Goal: Information Seeking & Learning: Understand process/instructions

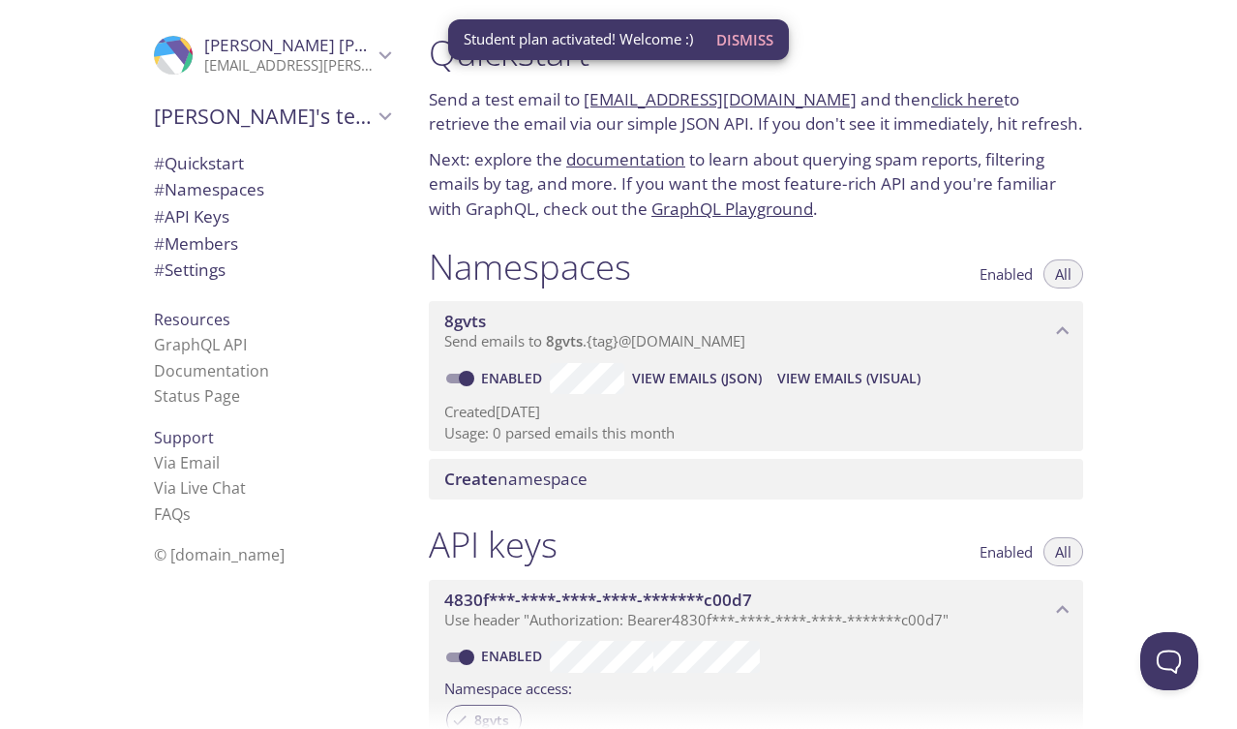
click at [754, 37] on span "Dismiss" at bounding box center [744, 39] width 57 height 25
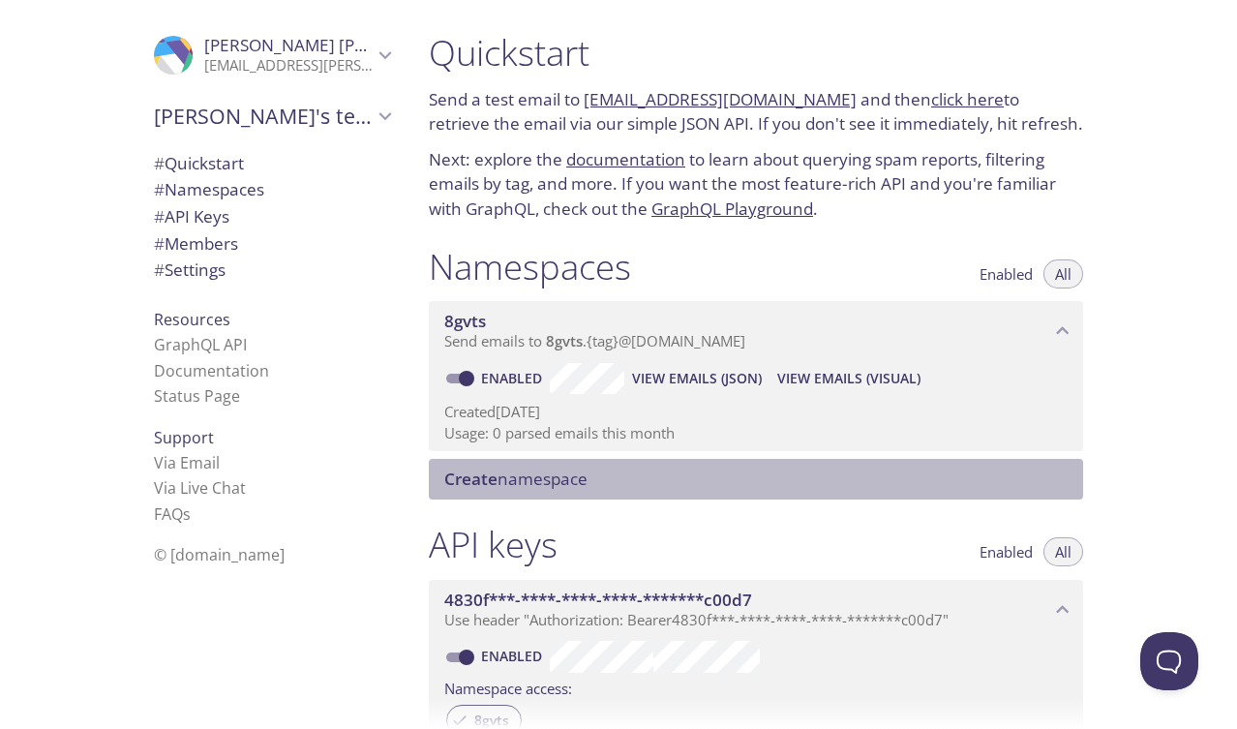
click at [557, 471] on span "Create namespace" at bounding box center [515, 479] width 143 height 22
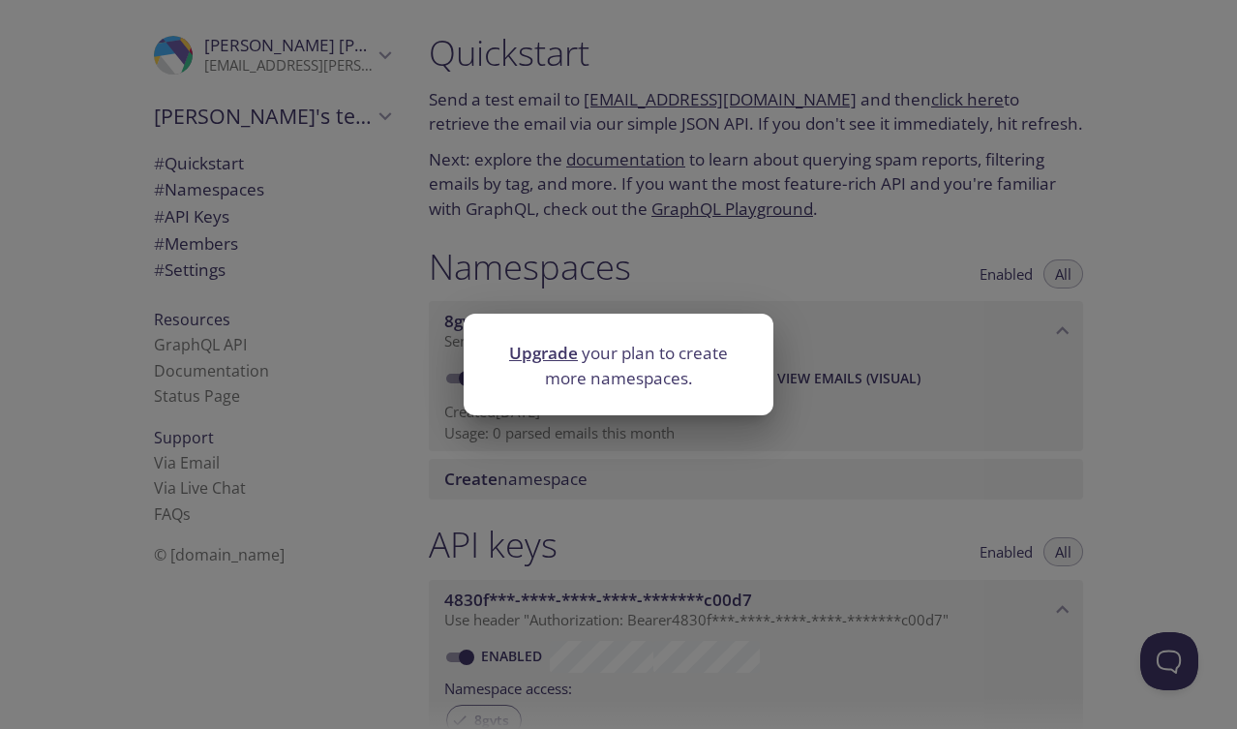
click at [366, 401] on div "Upgrade your plan to create more namespaces." at bounding box center [618, 364] width 1237 height 729
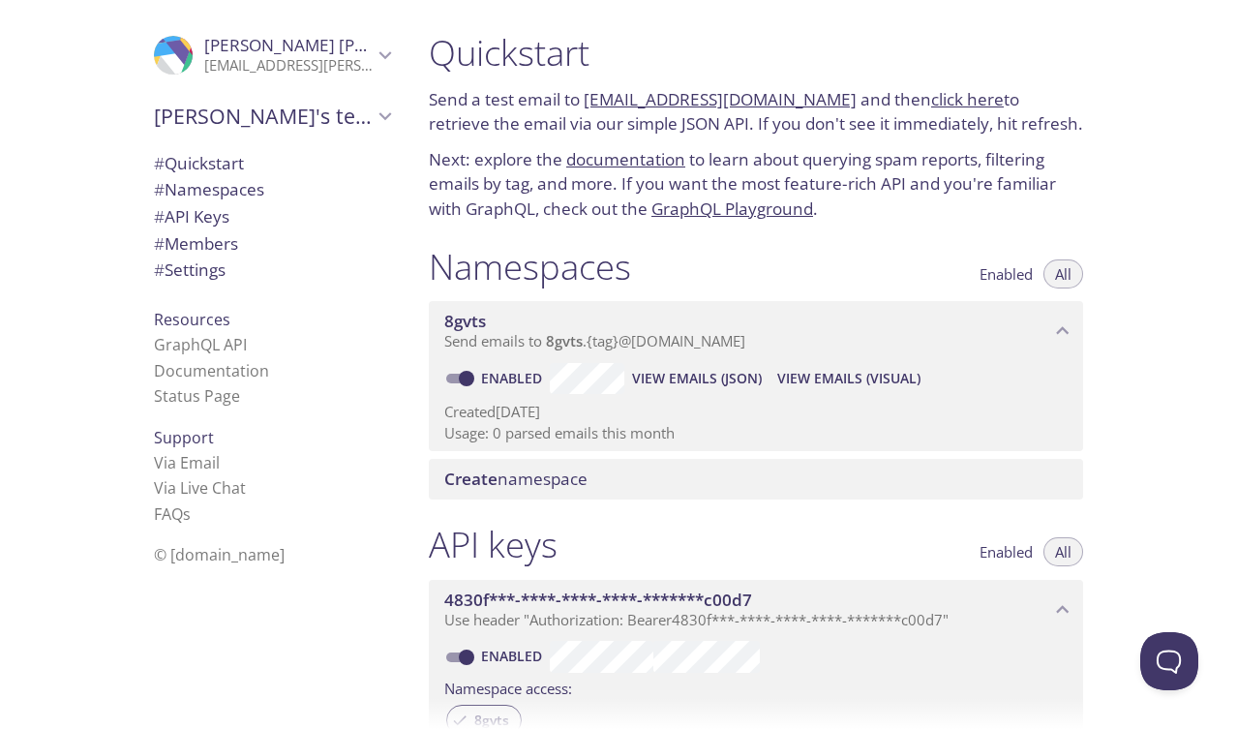
click at [1037, 351] on div "8gvts Send emails to 8gvts . {tag} @[DOMAIN_NAME]" at bounding box center [756, 331] width 654 height 60
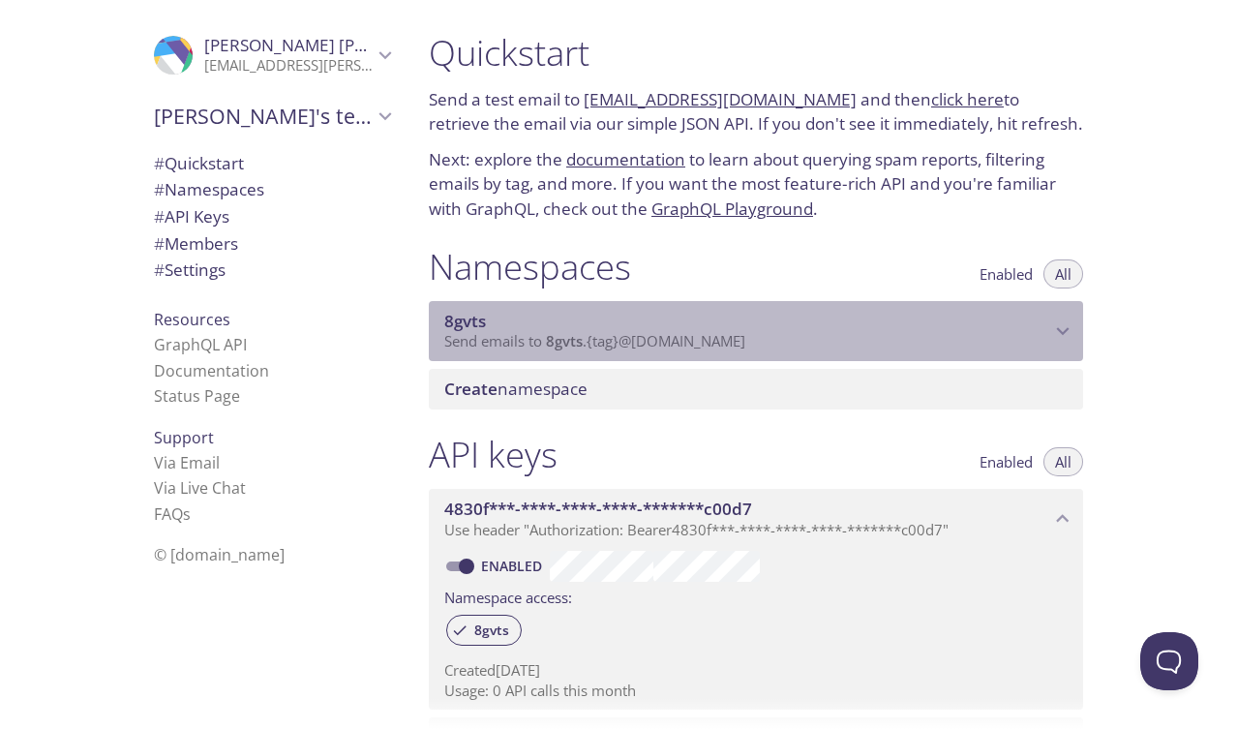
click at [1040, 348] on p "Send emails to 8gvts . {tag} @[DOMAIN_NAME]" at bounding box center [747, 341] width 606 height 19
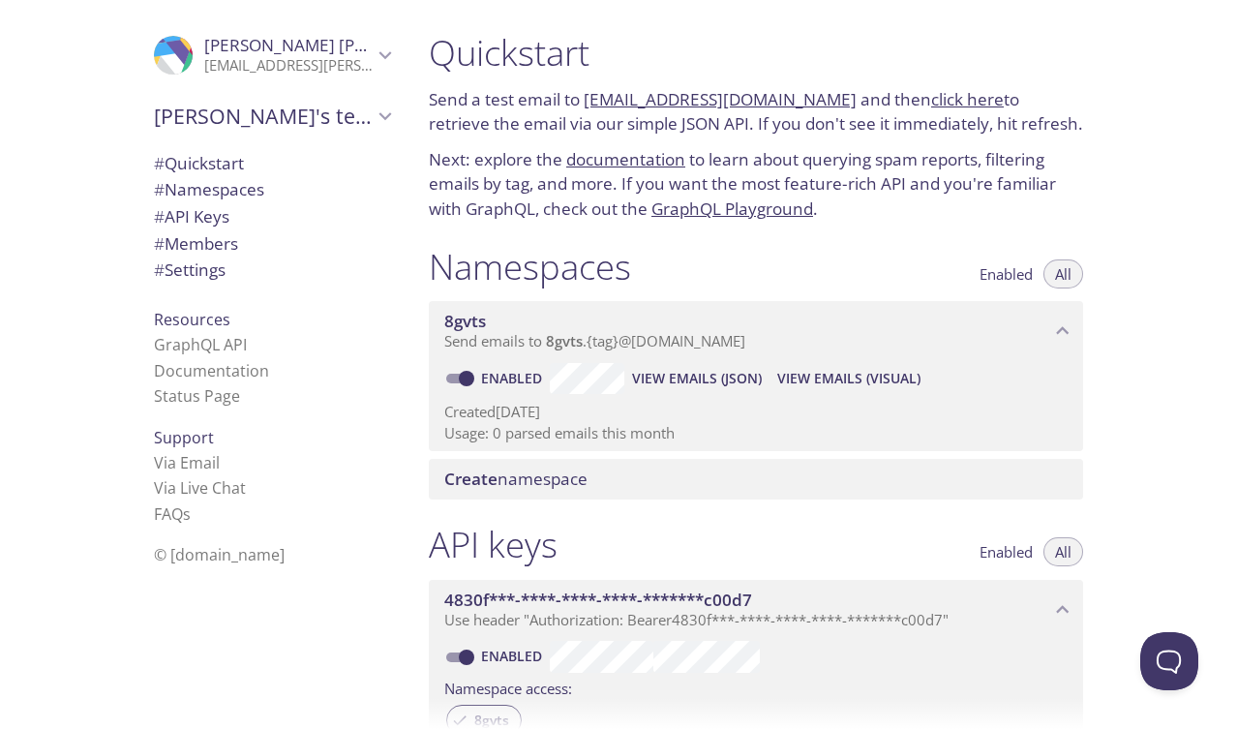
click at [457, 321] on span "8gvts" at bounding box center [465, 321] width 42 height 22
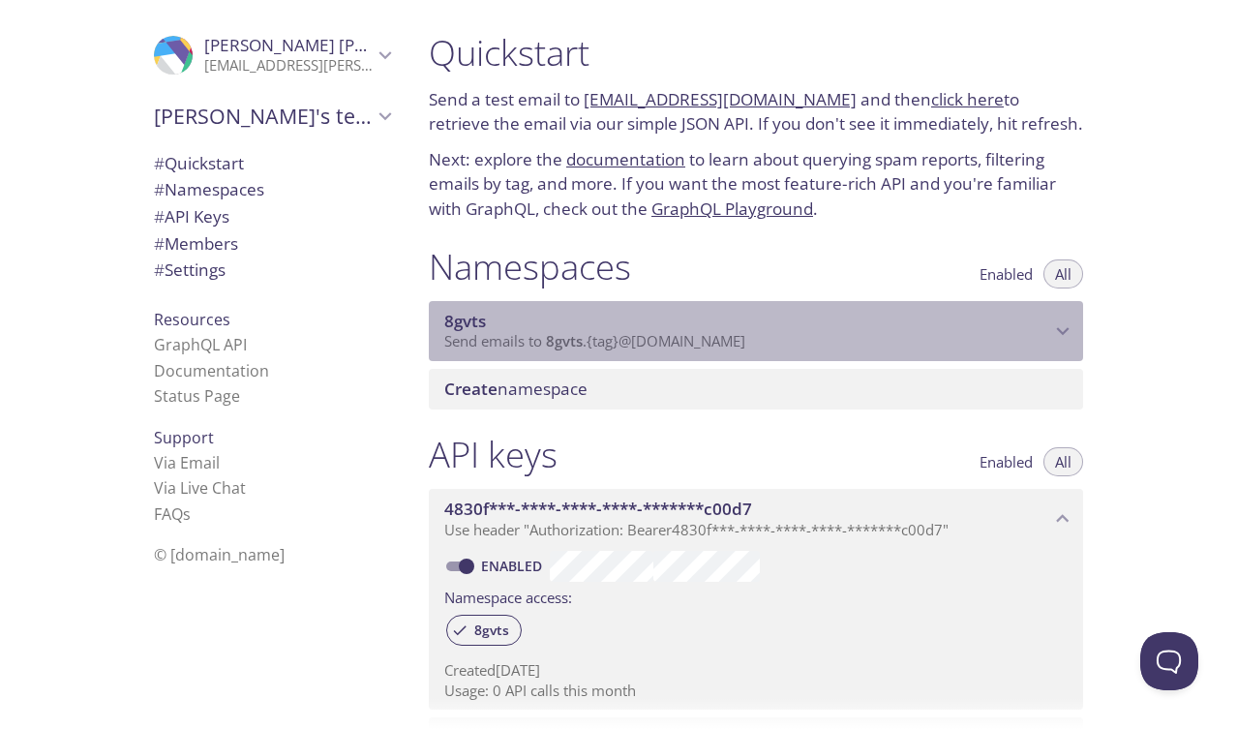
click at [457, 321] on span "8gvts" at bounding box center [465, 321] width 42 height 22
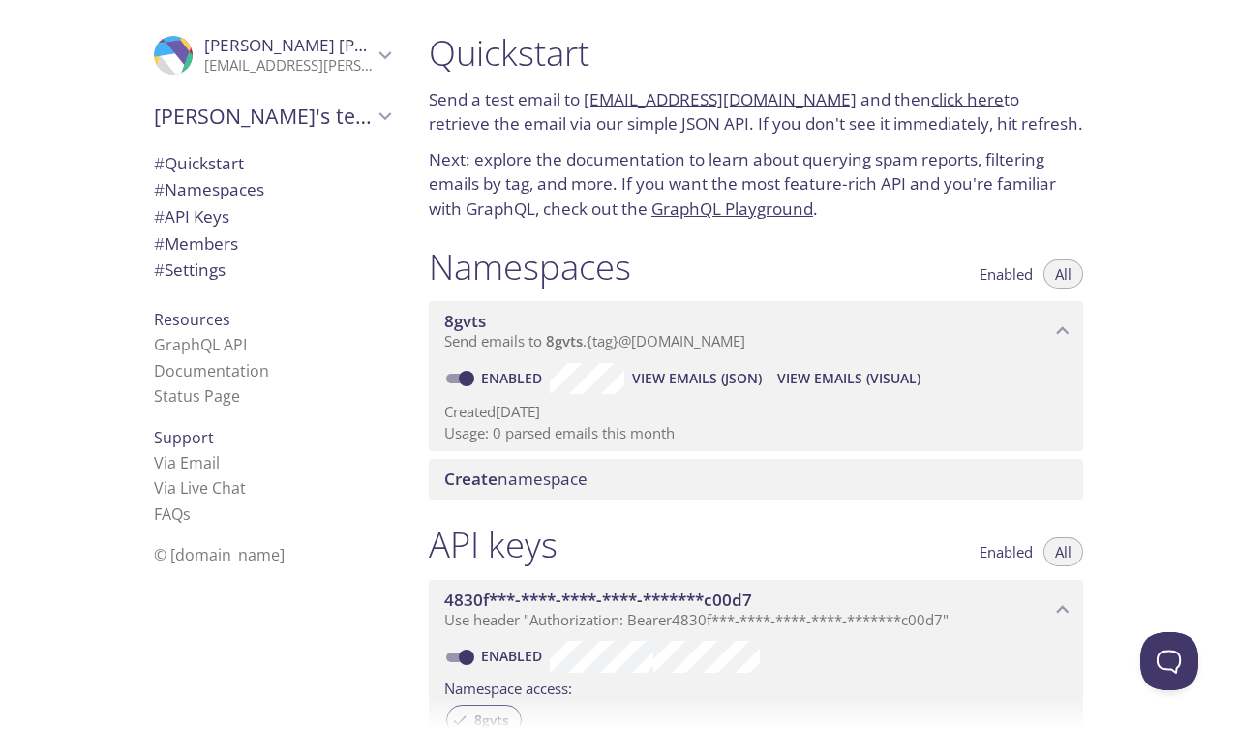
click at [470, 377] on input "Enabled" at bounding box center [467, 378] width 70 height 23
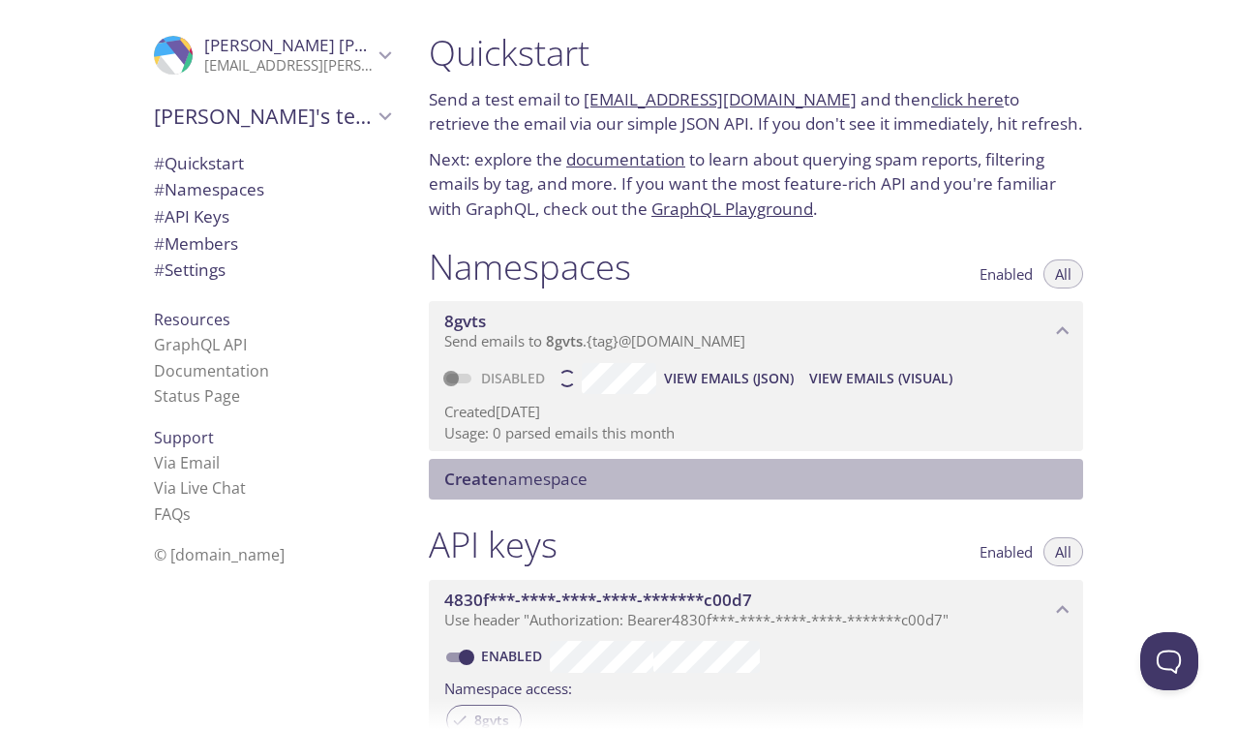
click at [482, 480] on span "Create" at bounding box center [470, 479] width 53 height 22
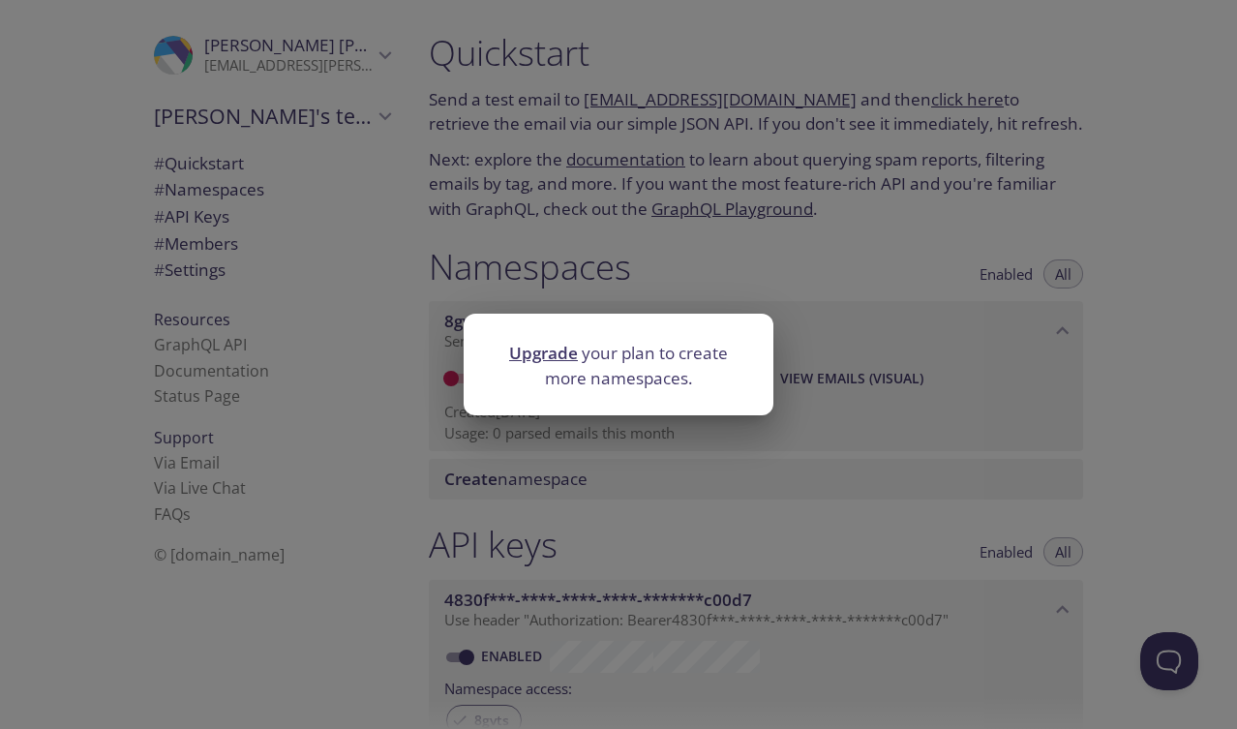
click at [505, 475] on div "Upgrade your plan to create more namespaces." at bounding box center [618, 364] width 1237 height 729
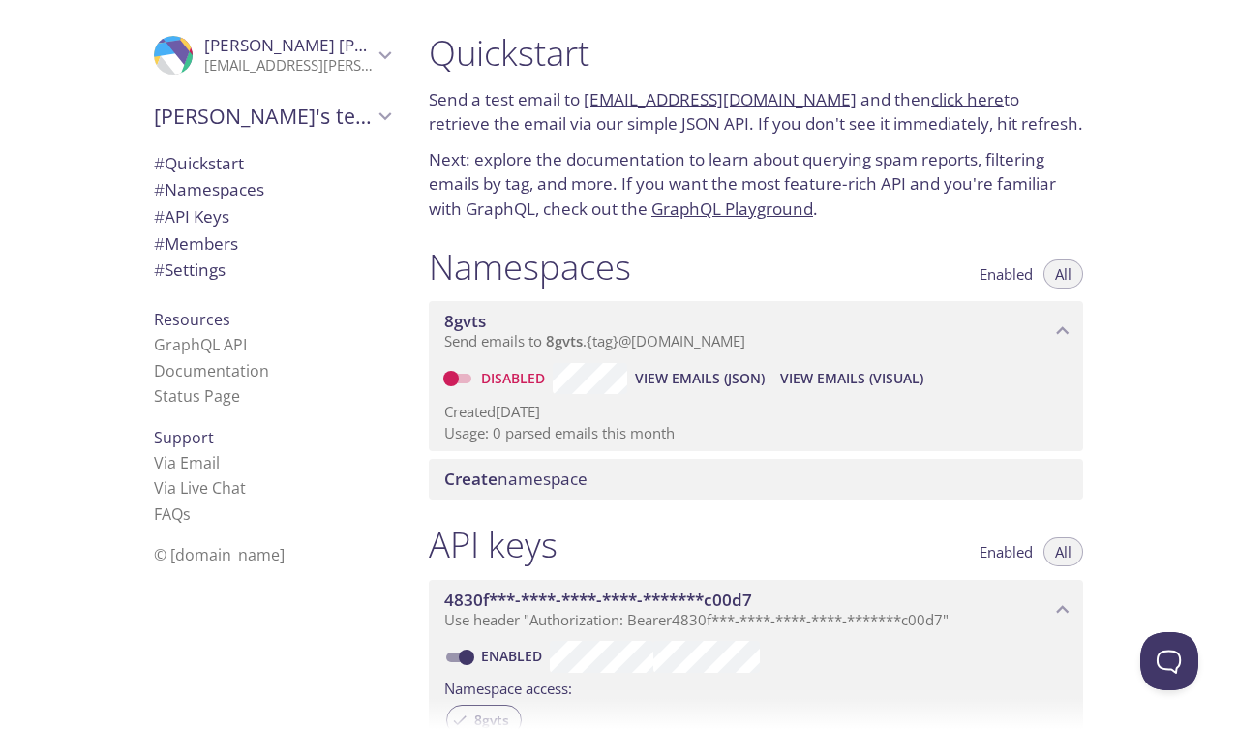
click at [455, 378] on input "Disabled" at bounding box center [451, 378] width 70 height 23
checkbox input "true"
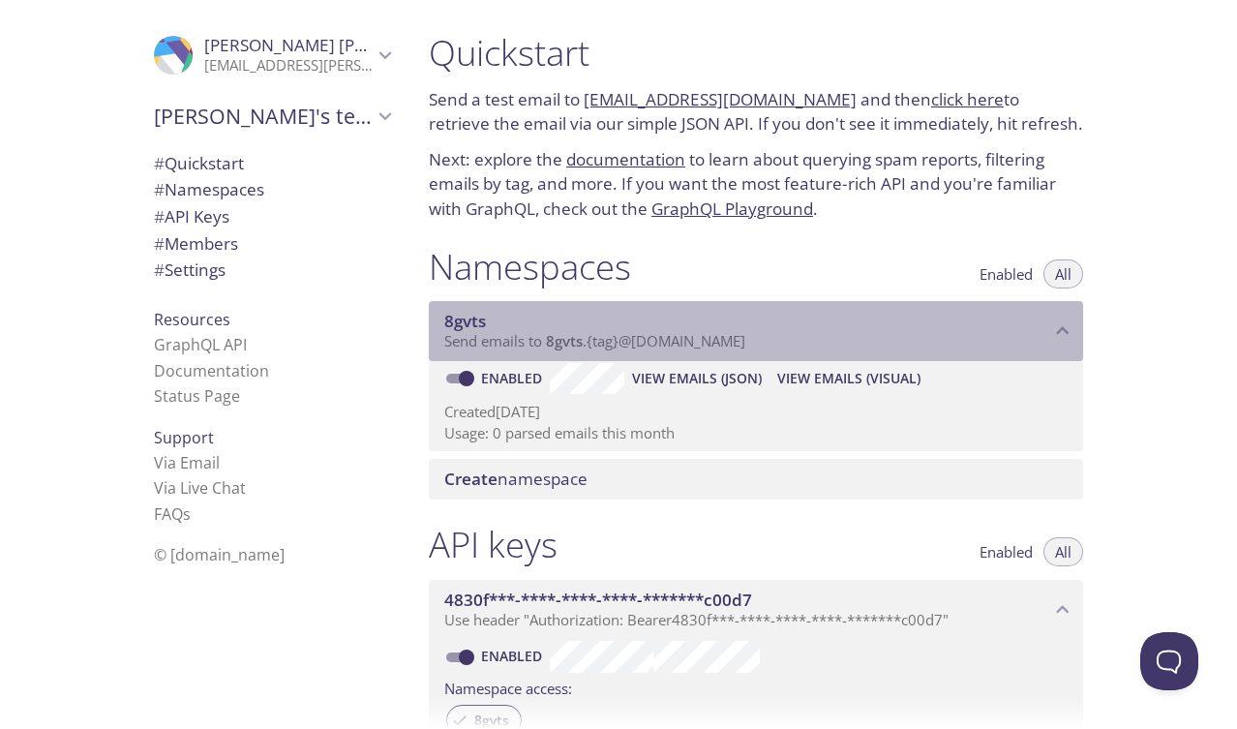
click at [662, 329] on span "8gvts" at bounding box center [747, 321] width 606 height 21
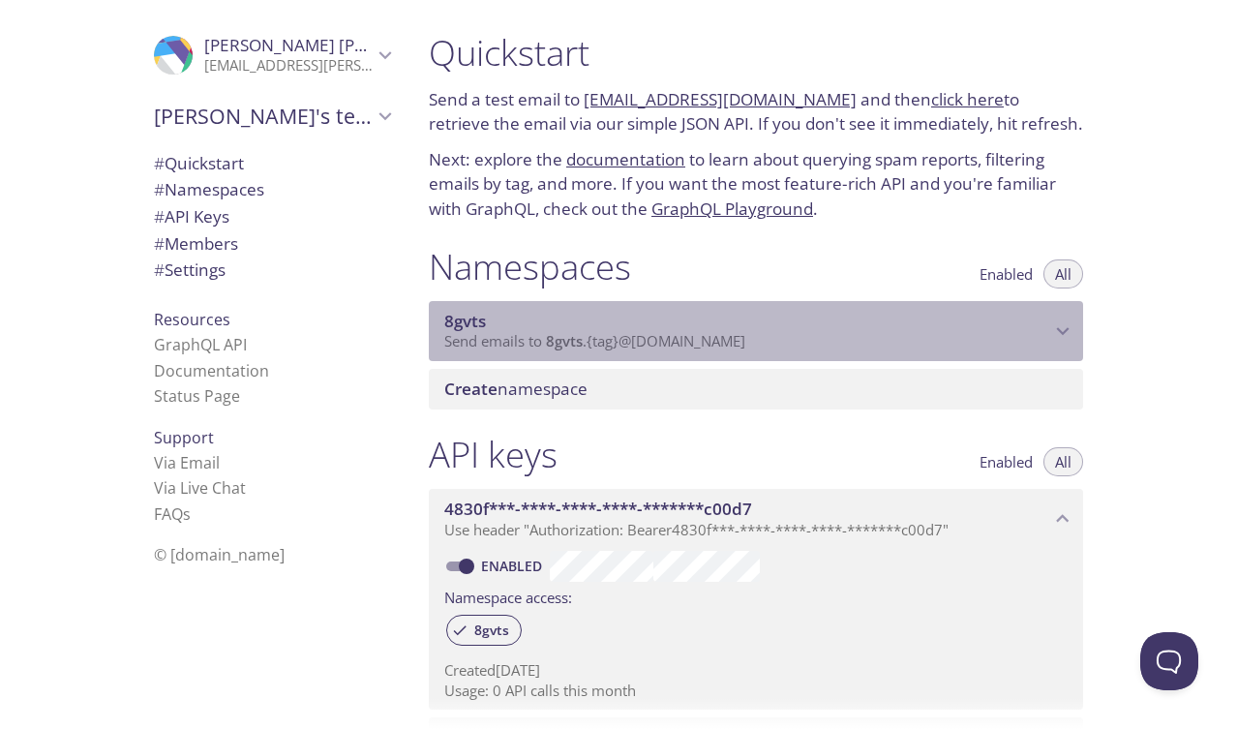
click at [662, 328] on span "8gvts" at bounding box center [747, 321] width 606 height 21
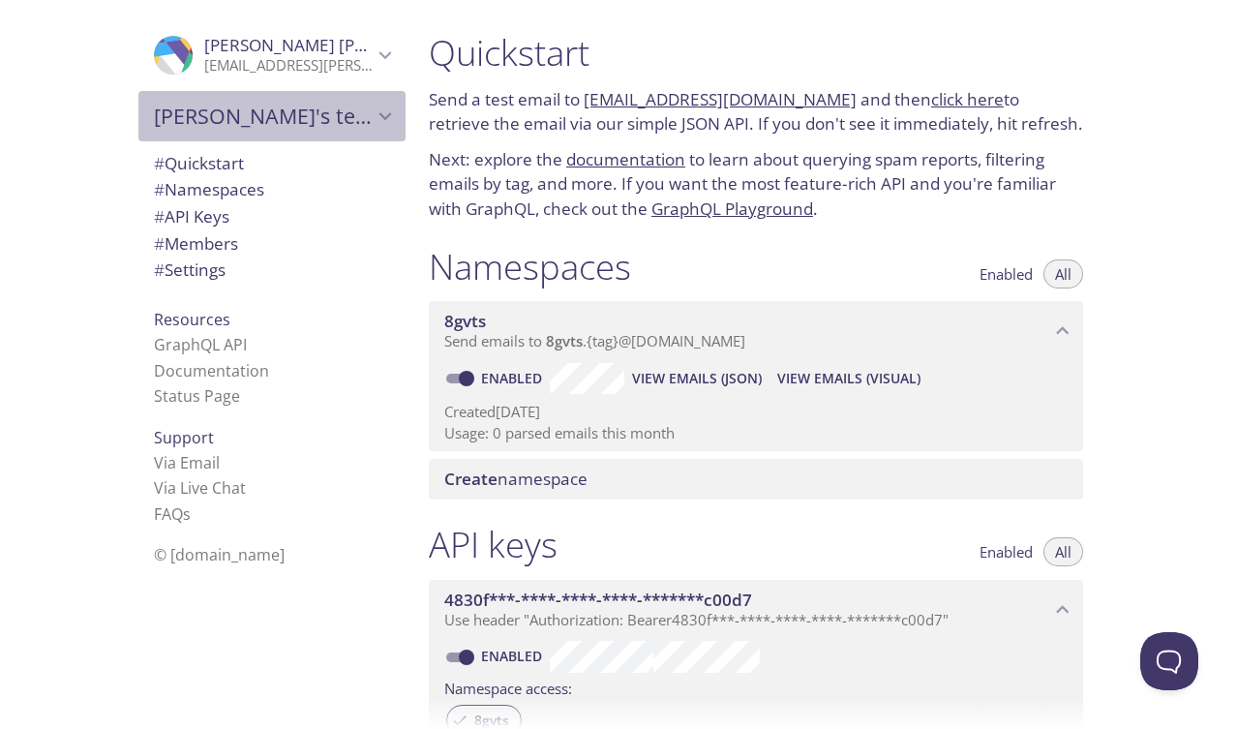
click at [358, 119] on span "[PERSON_NAME]'s team" at bounding box center [263, 116] width 219 height 27
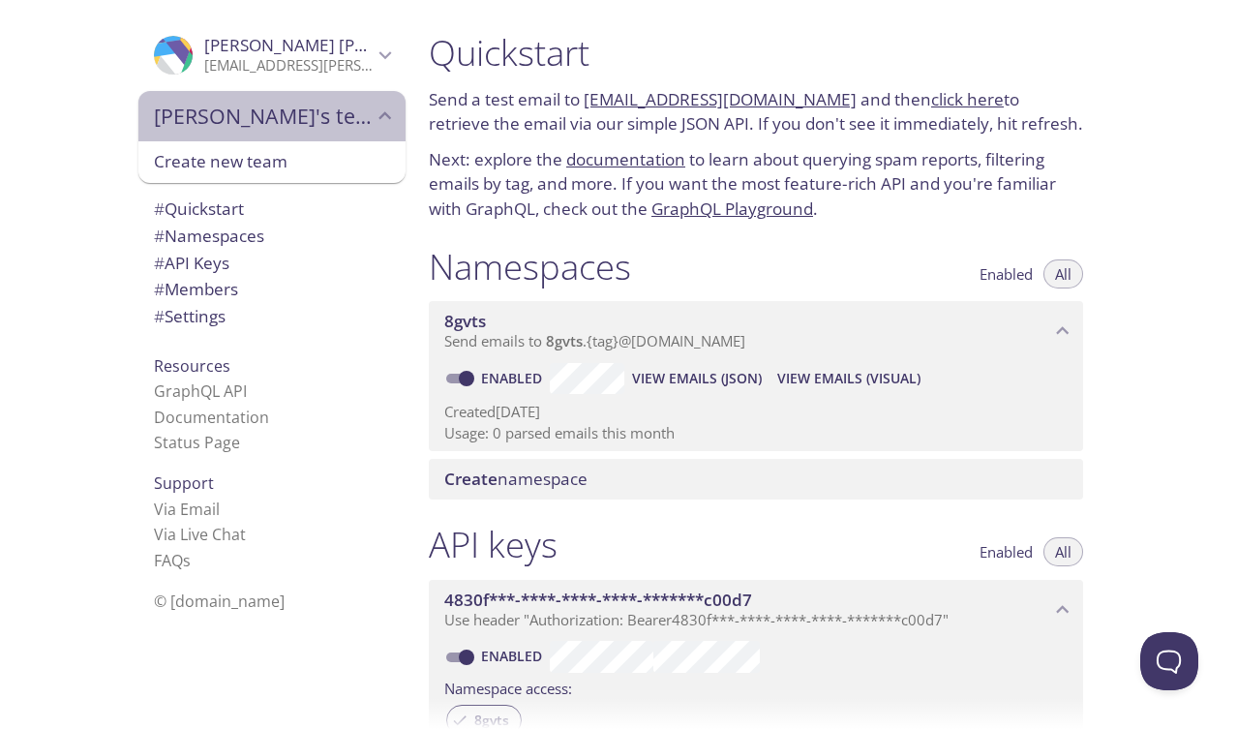
click at [358, 119] on span "[PERSON_NAME]'s team" at bounding box center [263, 116] width 219 height 27
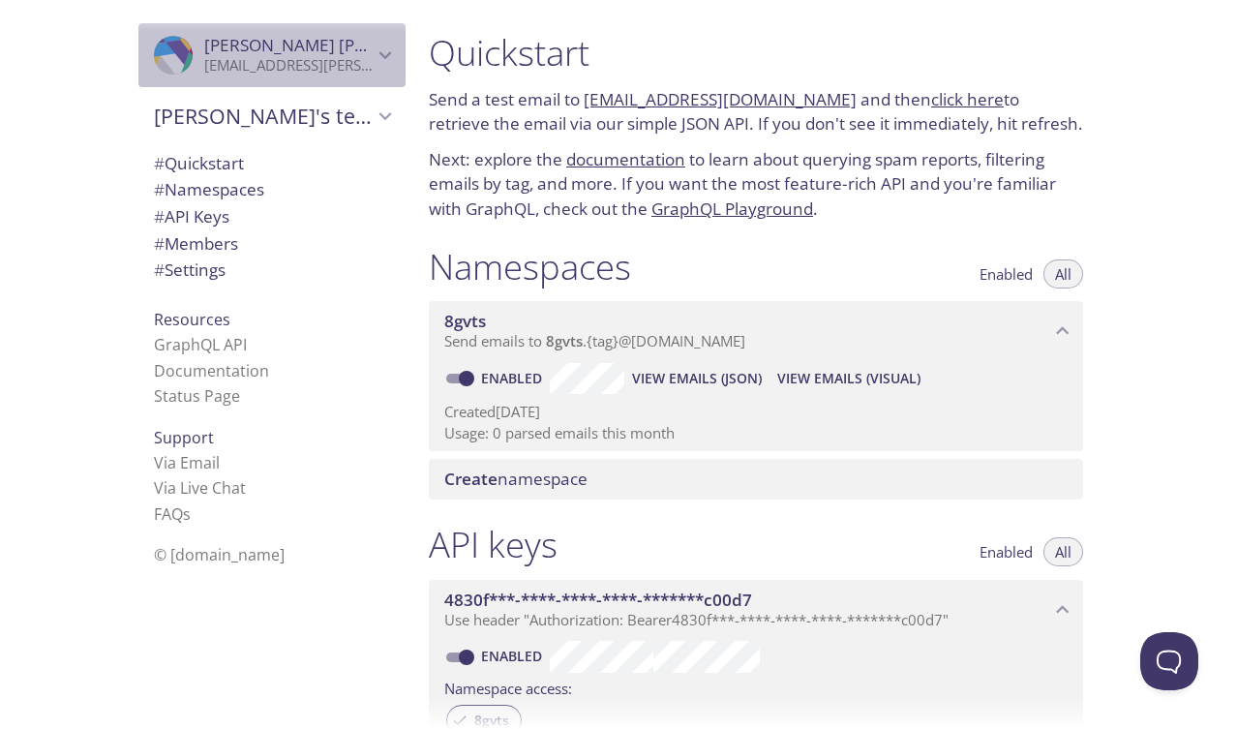
click at [387, 67] on icon "Jose Garcia" at bounding box center [385, 55] width 25 height 25
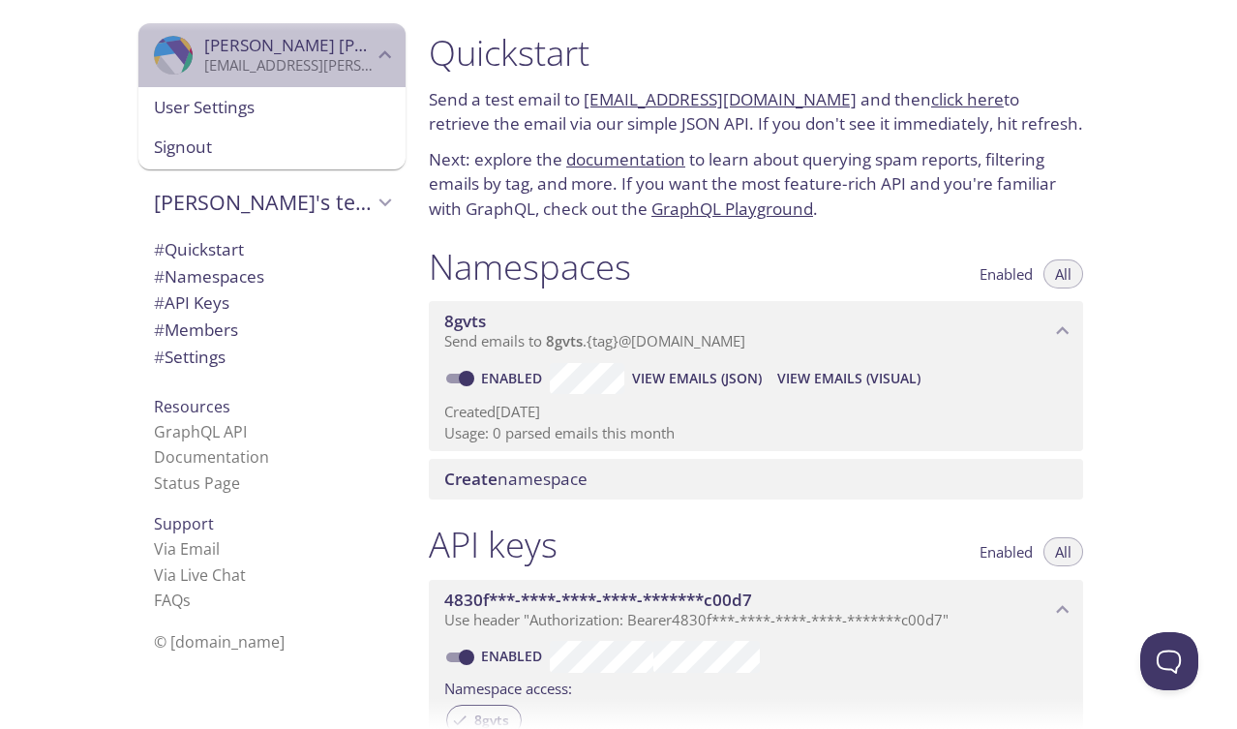
click at [387, 66] on icon "Jose Garcia" at bounding box center [385, 55] width 25 height 25
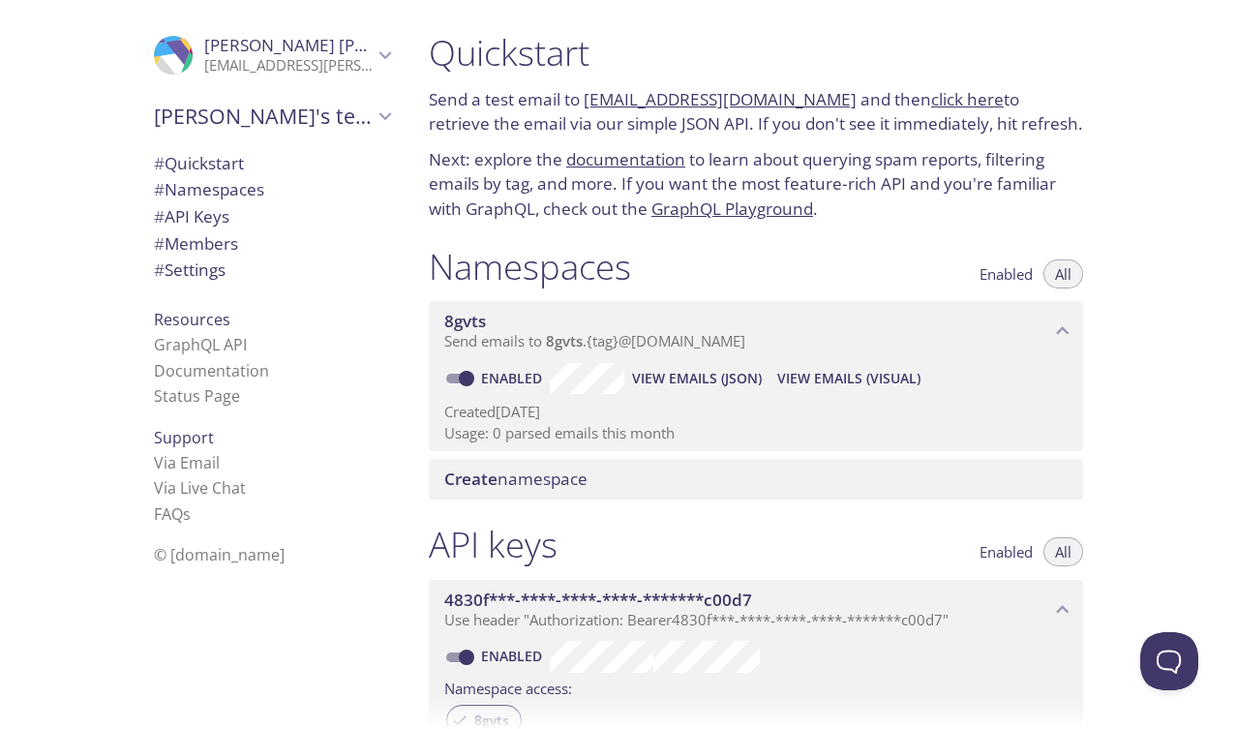
click at [301, 45] on span "Jose Garcia" at bounding box center [288, 45] width 168 height 21
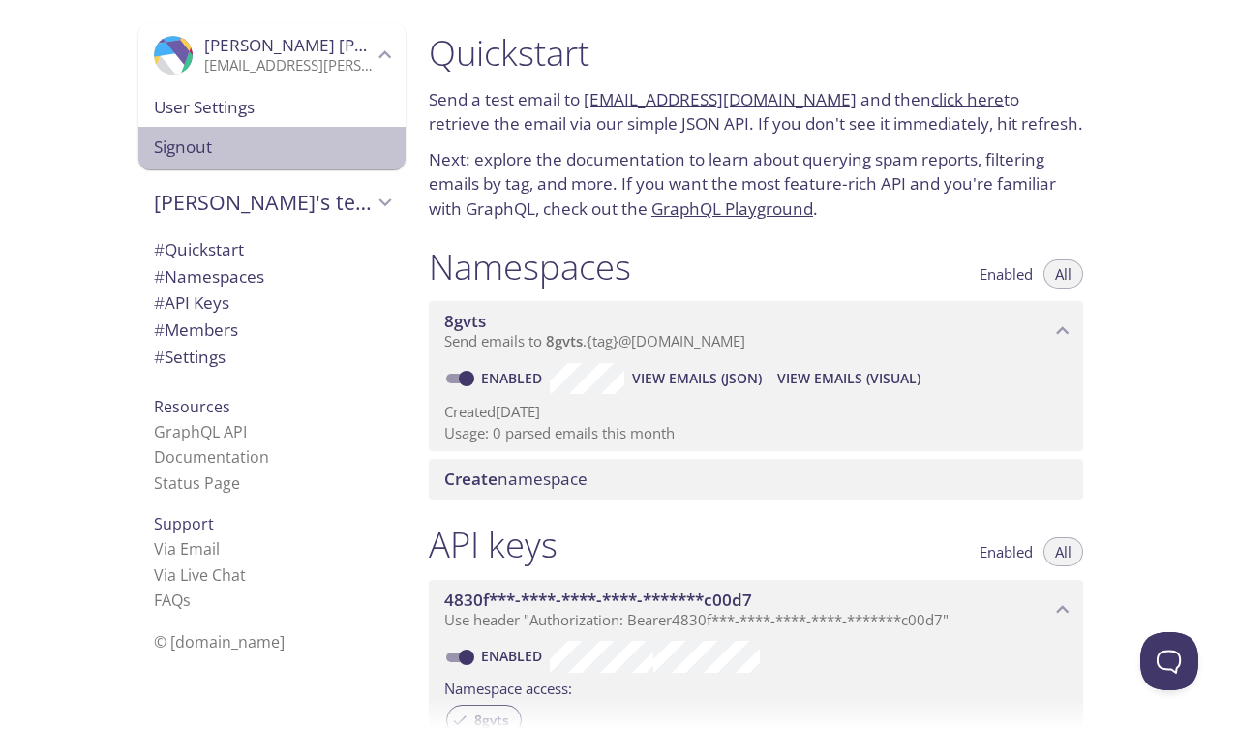
click at [188, 130] on div "Signout" at bounding box center [271, 148] width 267 height 43
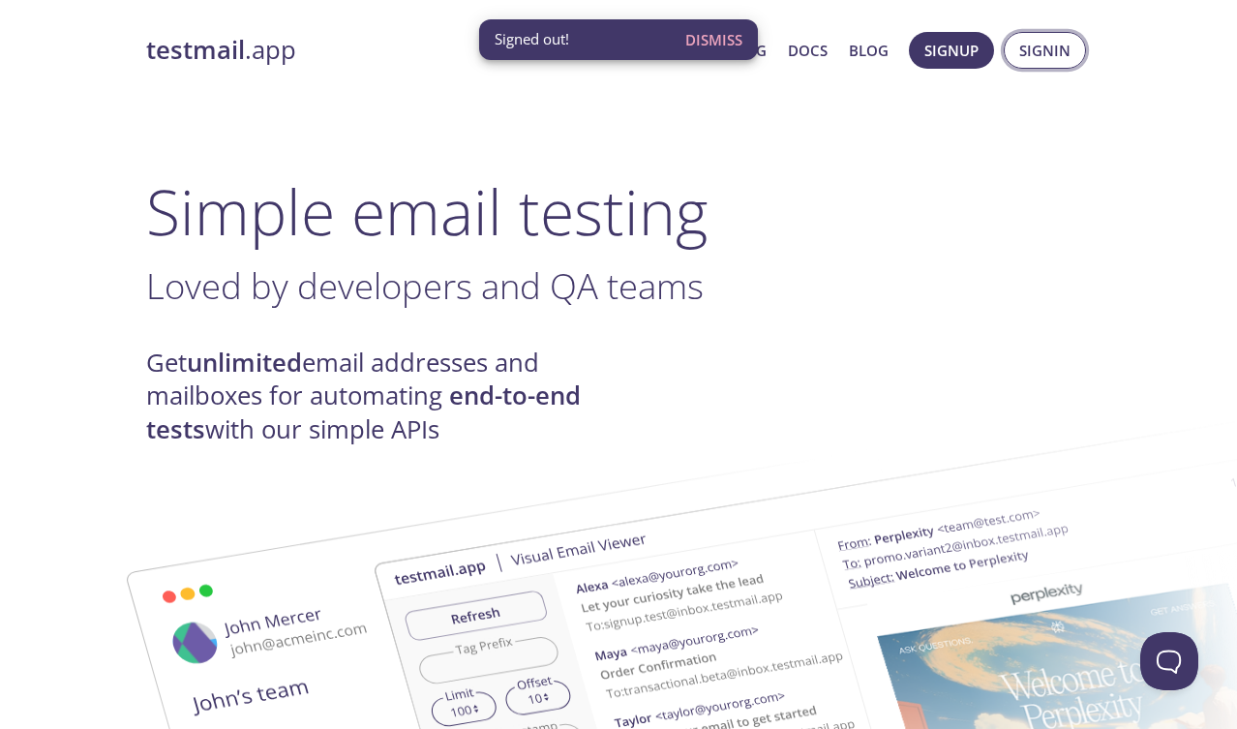
click at [1056, 47] on span "Signin" at bounding box center [1044, 50] width 51 height 25
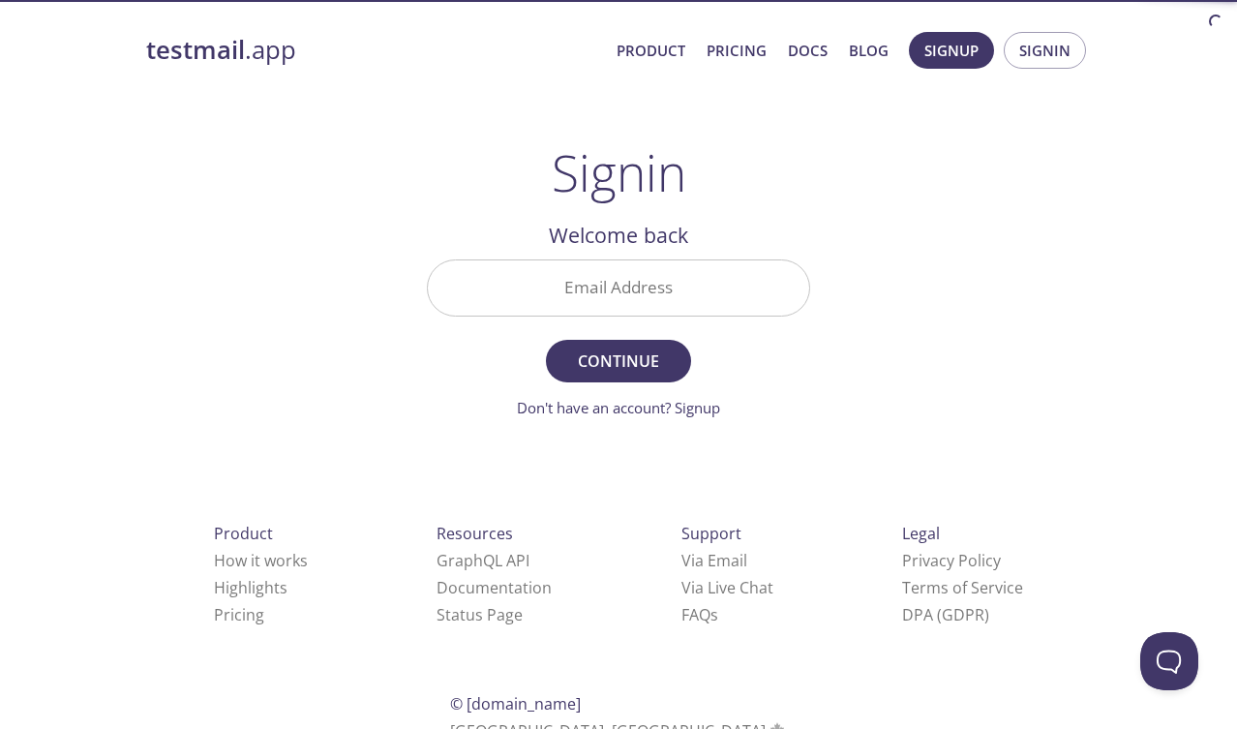
click at [687, 262] on input "Email Address" at bounding box center [618, 287] width 381 height 55
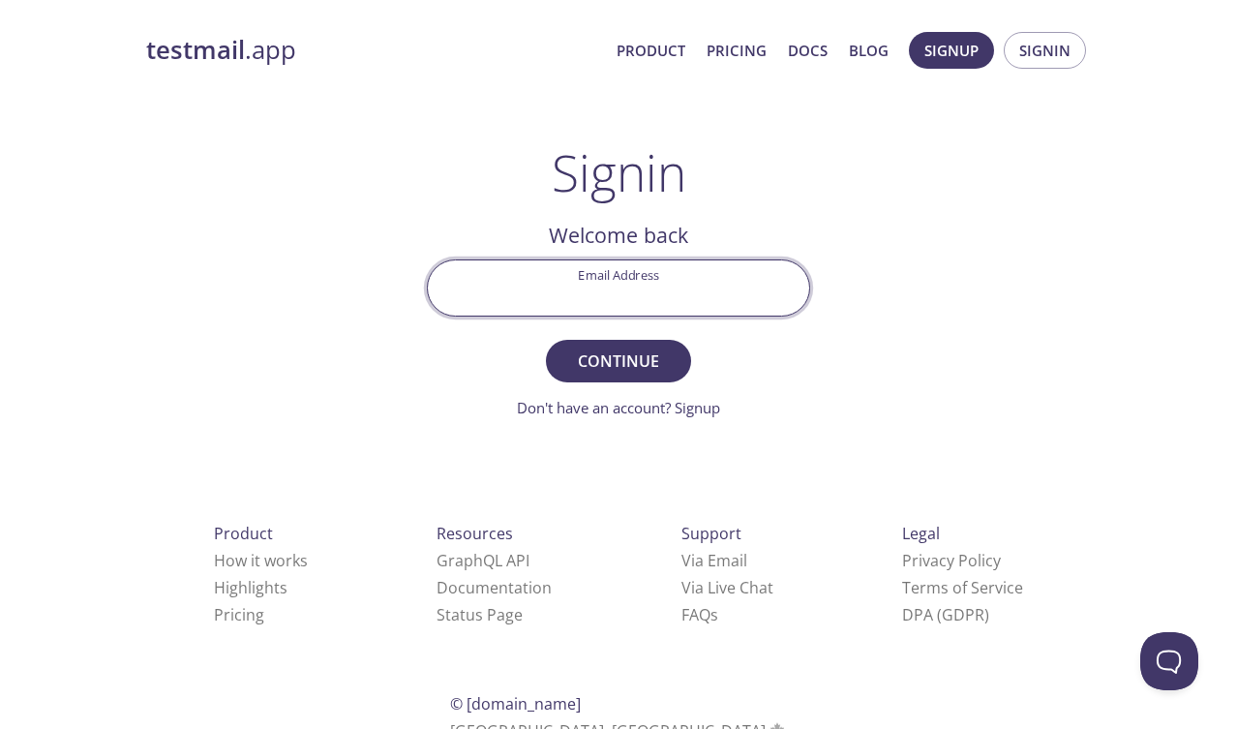
type input "[EMAIL_ADDRESS][PERSON_NAME][DOMAIN_NAME]"
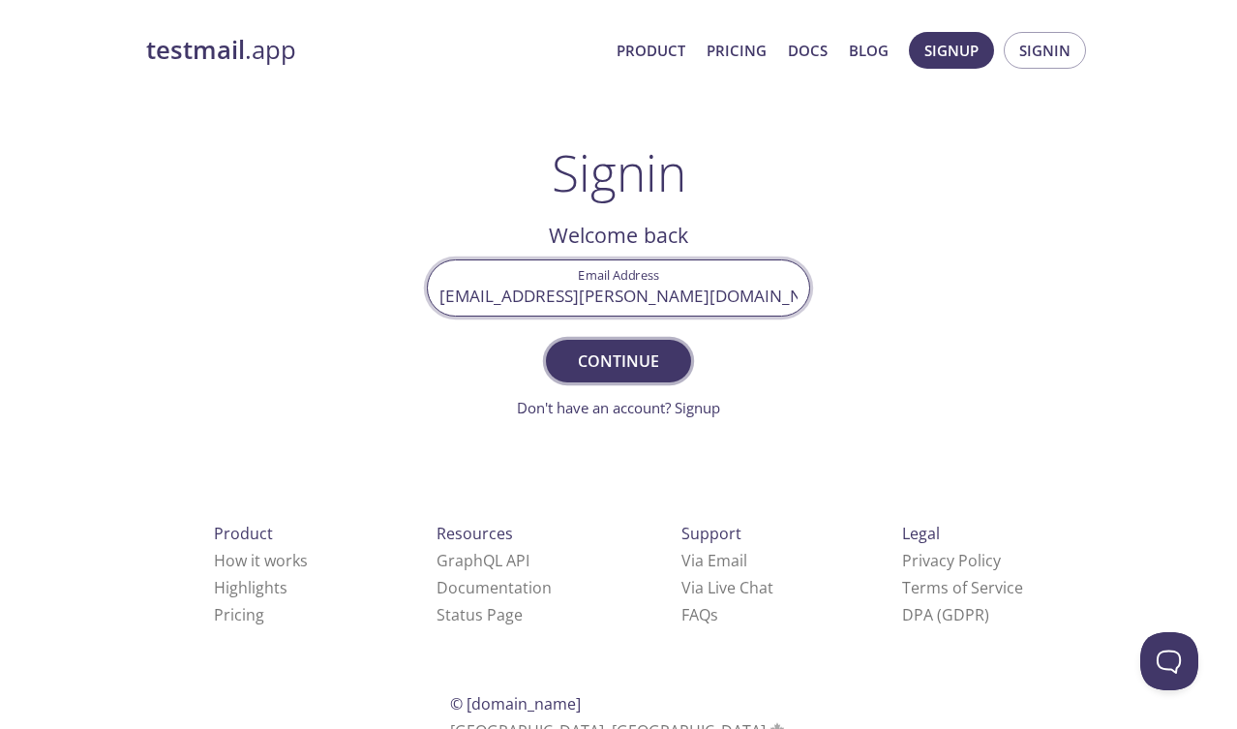
click at [588, 369] on span "Continue" at bounding box center [618, 360] width 103 height 27
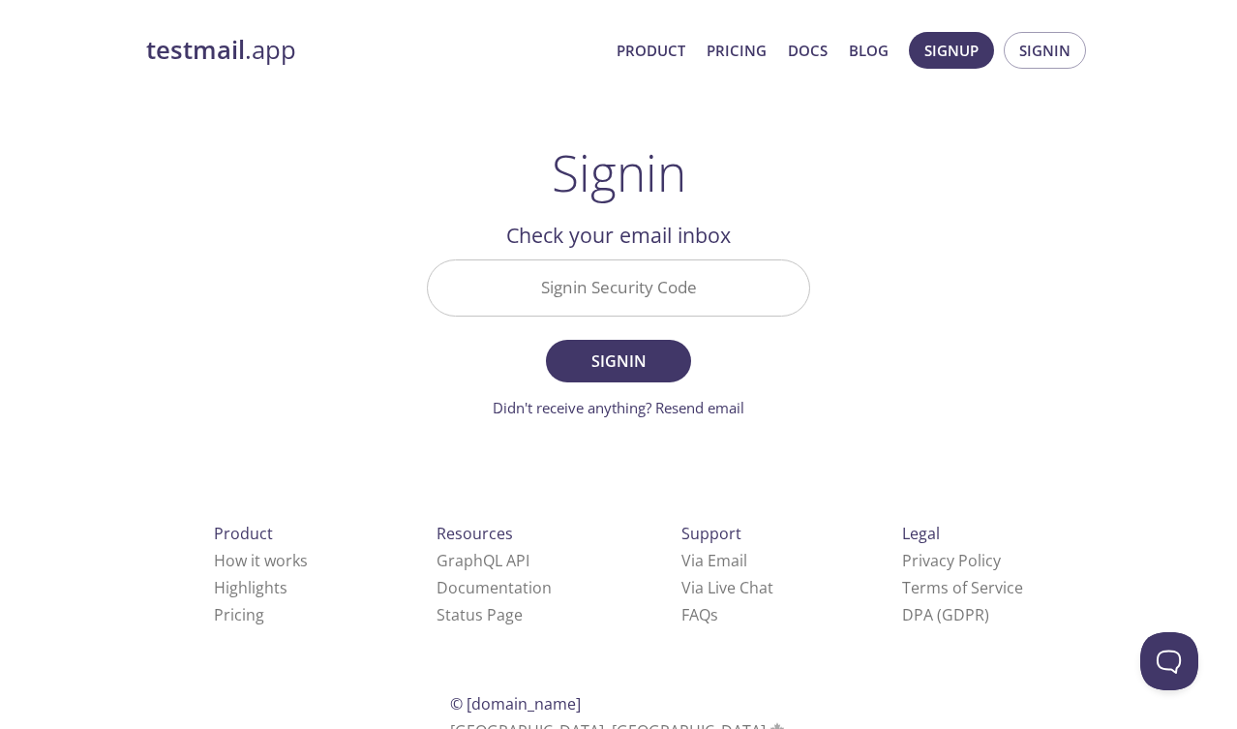
click at [600, 283] on input "Signin Security Code" at bounding box center [618, 287] width 381 height 55
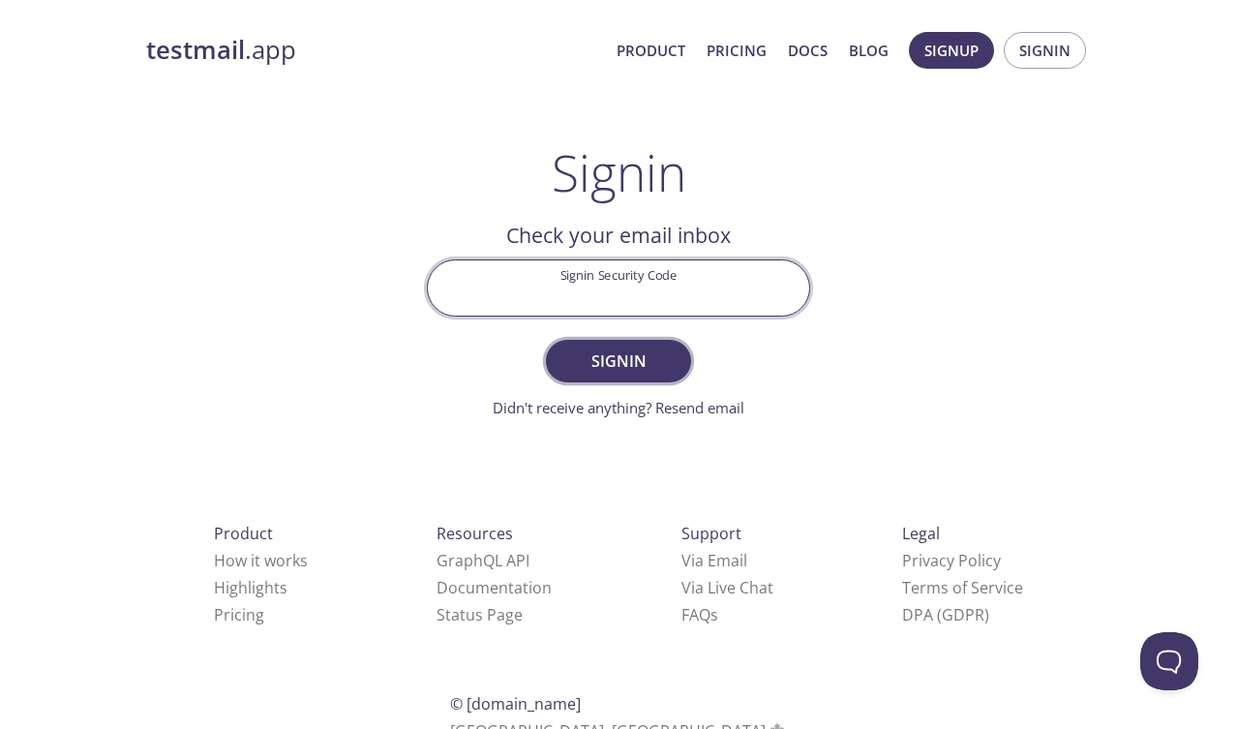
paste input "FJASU9G"
type input "FJASU9G"
click at [623, 348] on span "Signin" at bounding box center [618, 360] width 103 height 27
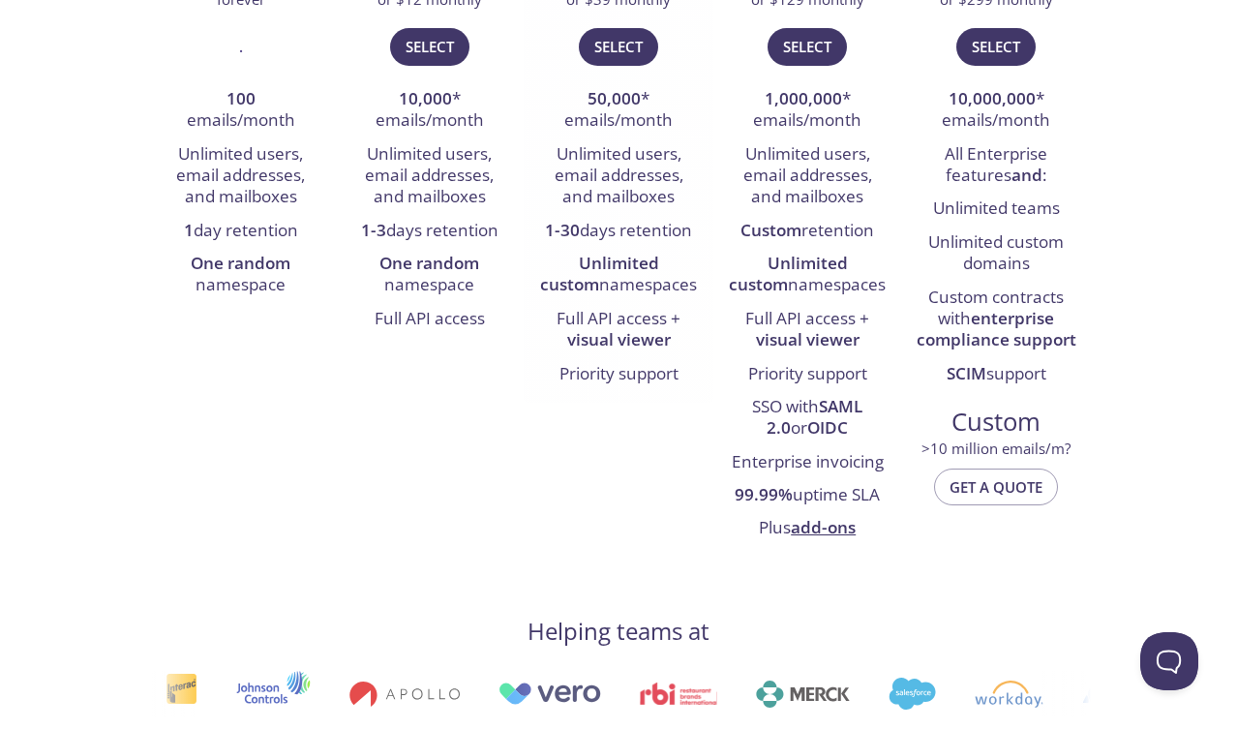
scroll to position [323, 0]
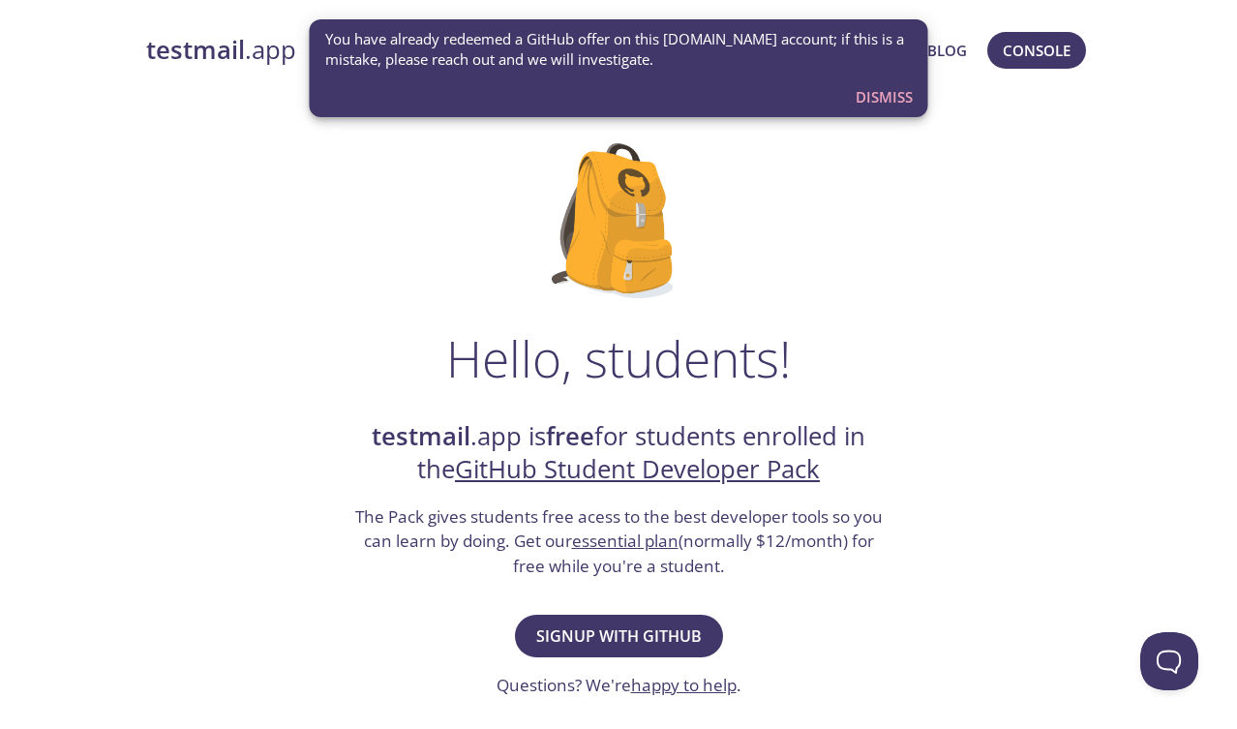
click at [868, 94] on span "Dismiss" at bounding box center [884, 96] width 57 height 25
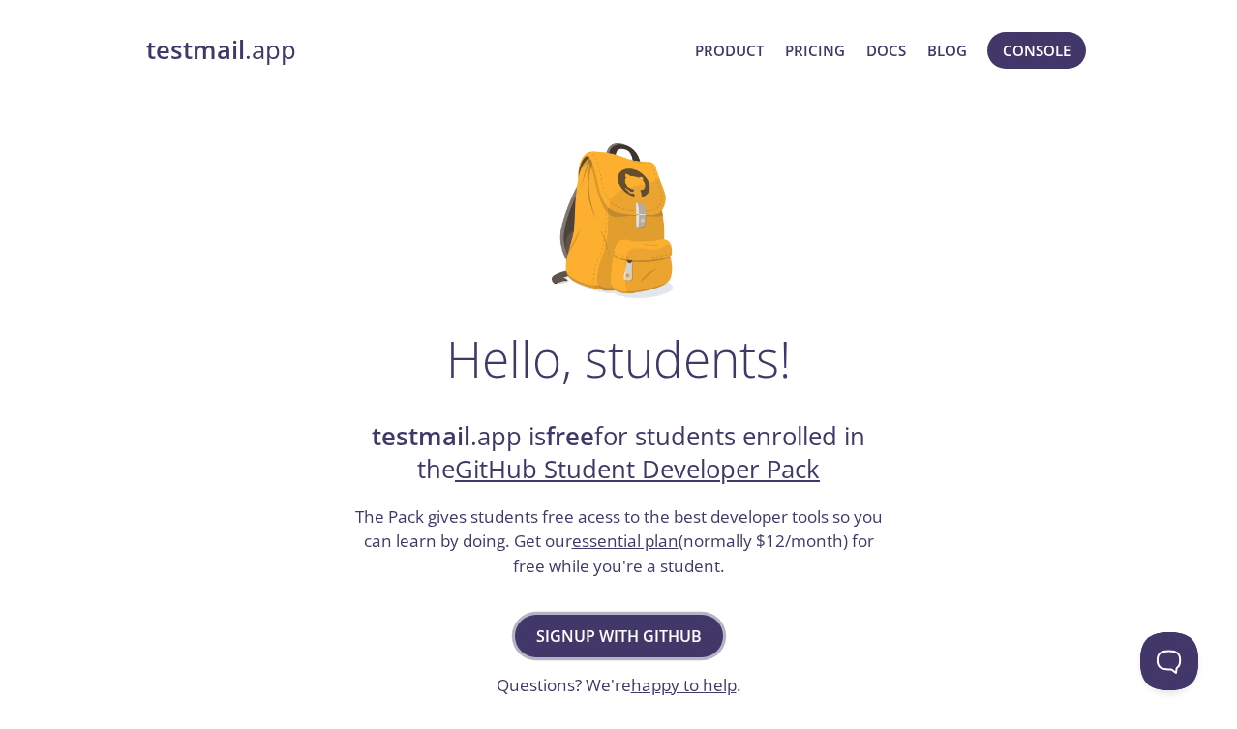
click at [574, 631] on span "Signup with GitHub" at bounding box center [619, 635] width 166 height 27
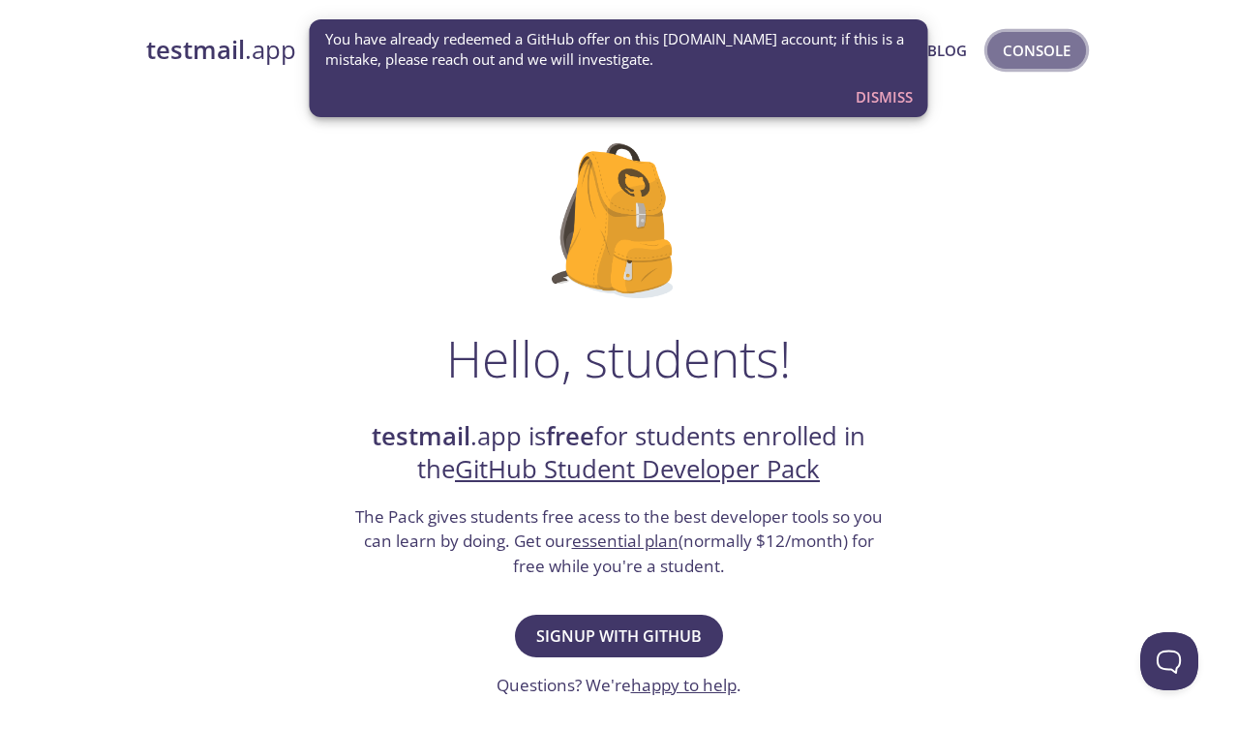
click at [1025, 49] on span "Console" at bounding box center [1037, 50] width 68 height 25
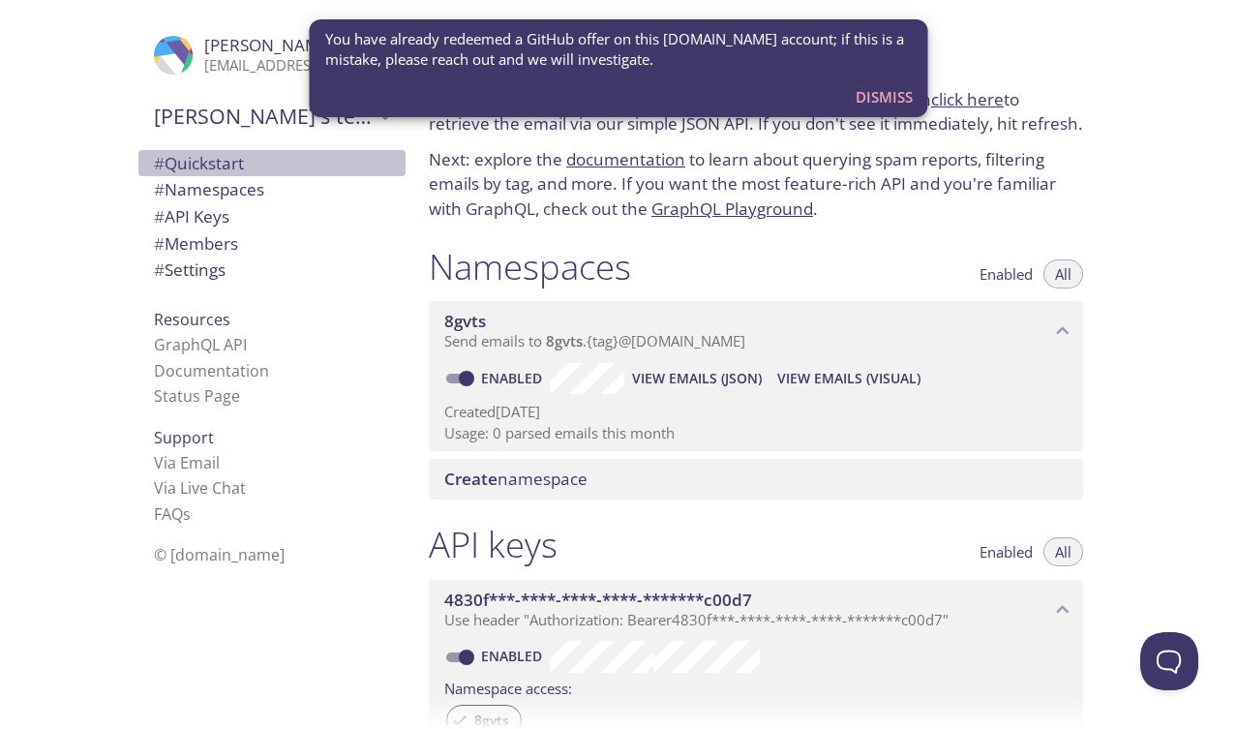
click at [243, 166] on span "# Quickstart" at bounding box center [199, 163] width 90 height 22
click at [891, 98] on span "Dismiss" at bounding box center [884, 96] width 57 height 25
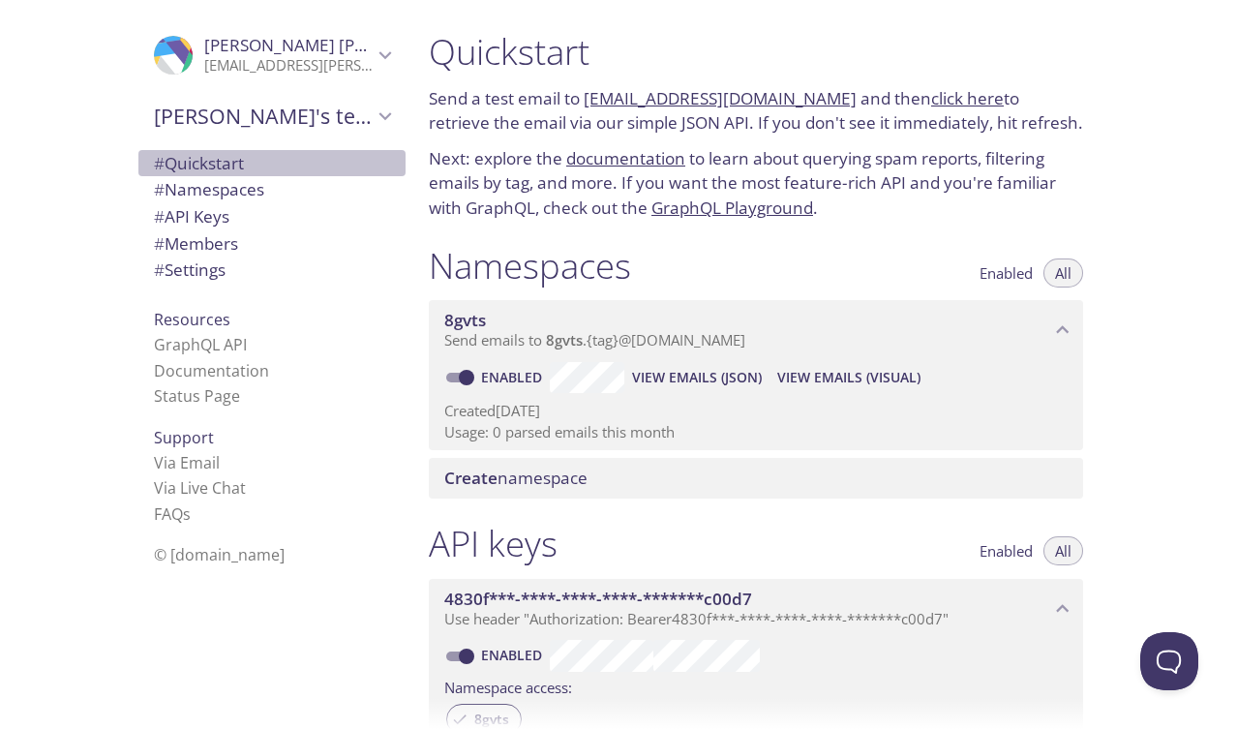
click at [213, 154] on span "# Quickstart" at bounding box center [199, 163] width 90 height 22
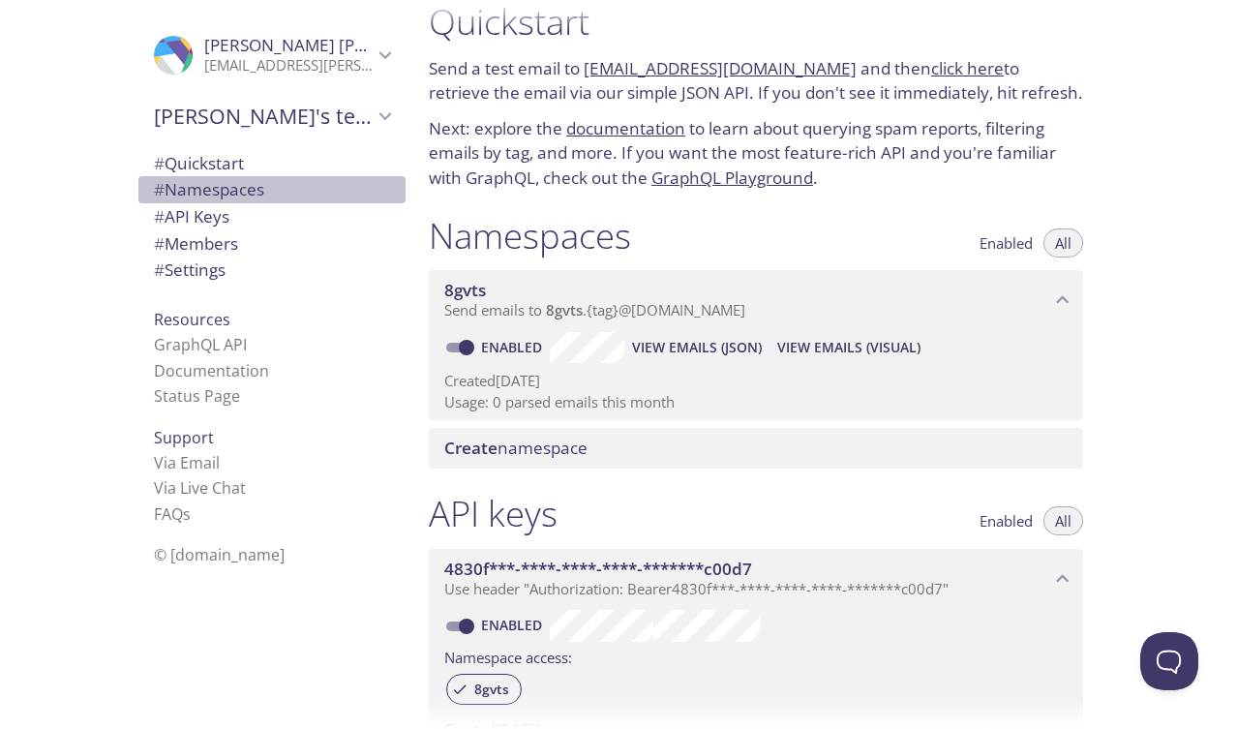
click at [206, 183] on span "# Namespaces" at bounding box center [209, 189] width 110 height 22
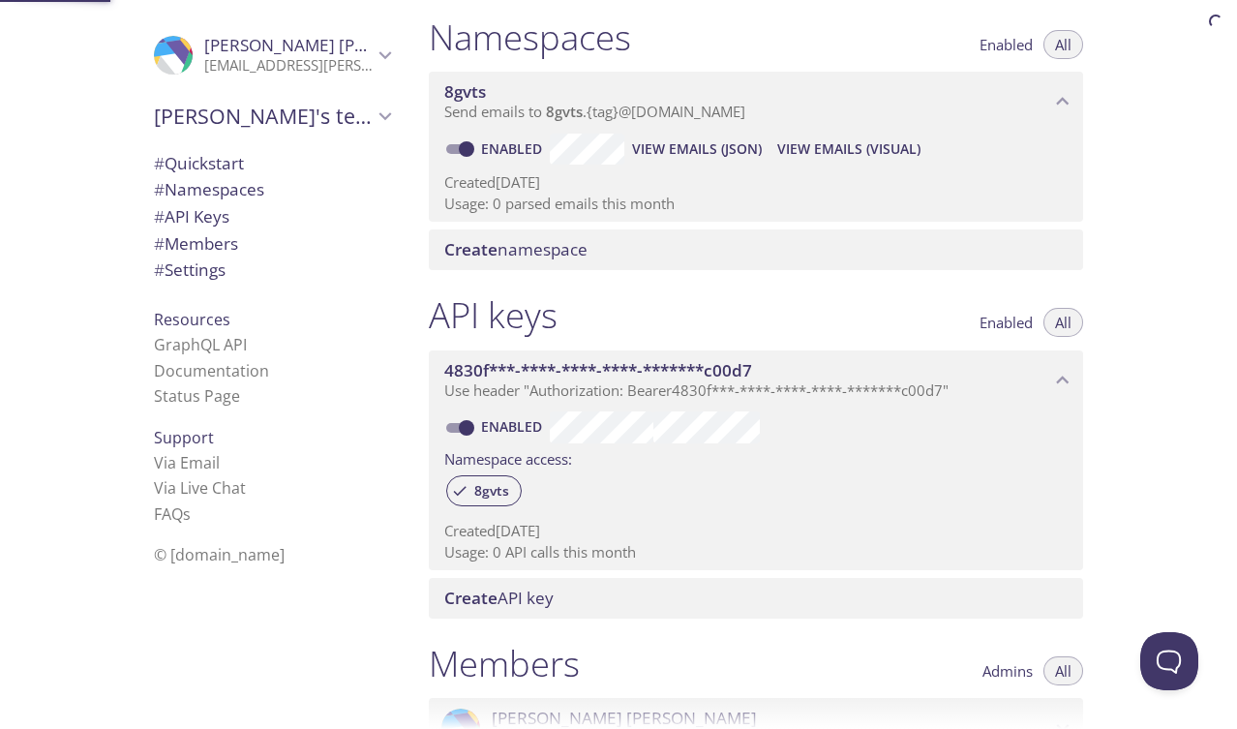
scroll to position [245, 0]
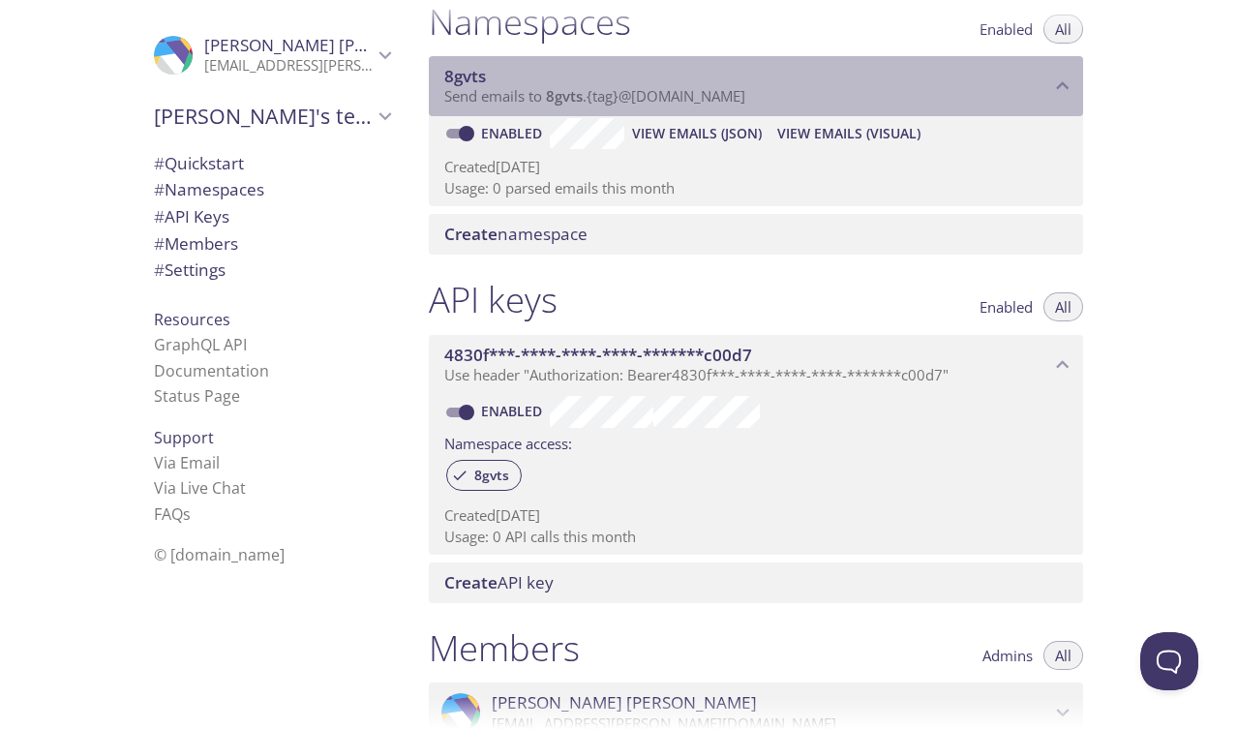
click at [676, 104] on span "Send emails to 8gvts . {tag} @[DOMAIN_NAME]" at bounding box center [594, 95] width 301 height 19
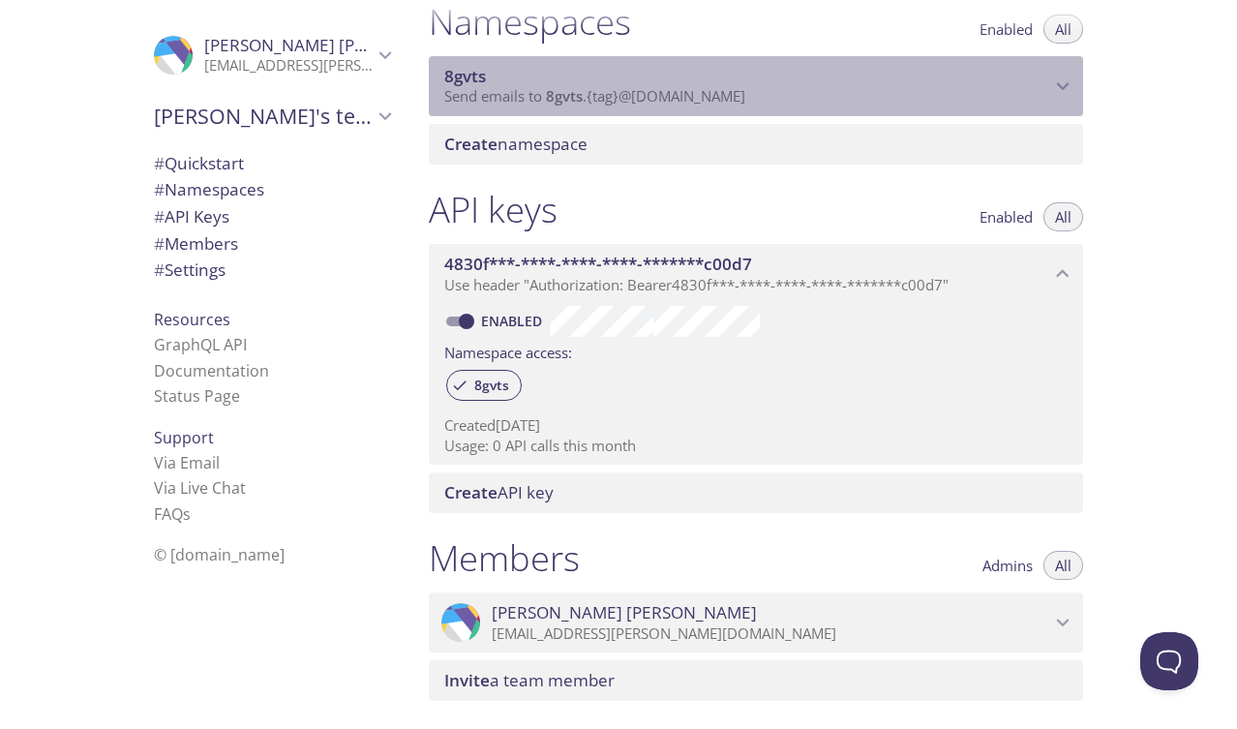
click at [676, 104] on span "Send emails to 8gvts . {tag} @[DOMAIN_NAME]" at bounding box center [594, 95] width 301 height 19
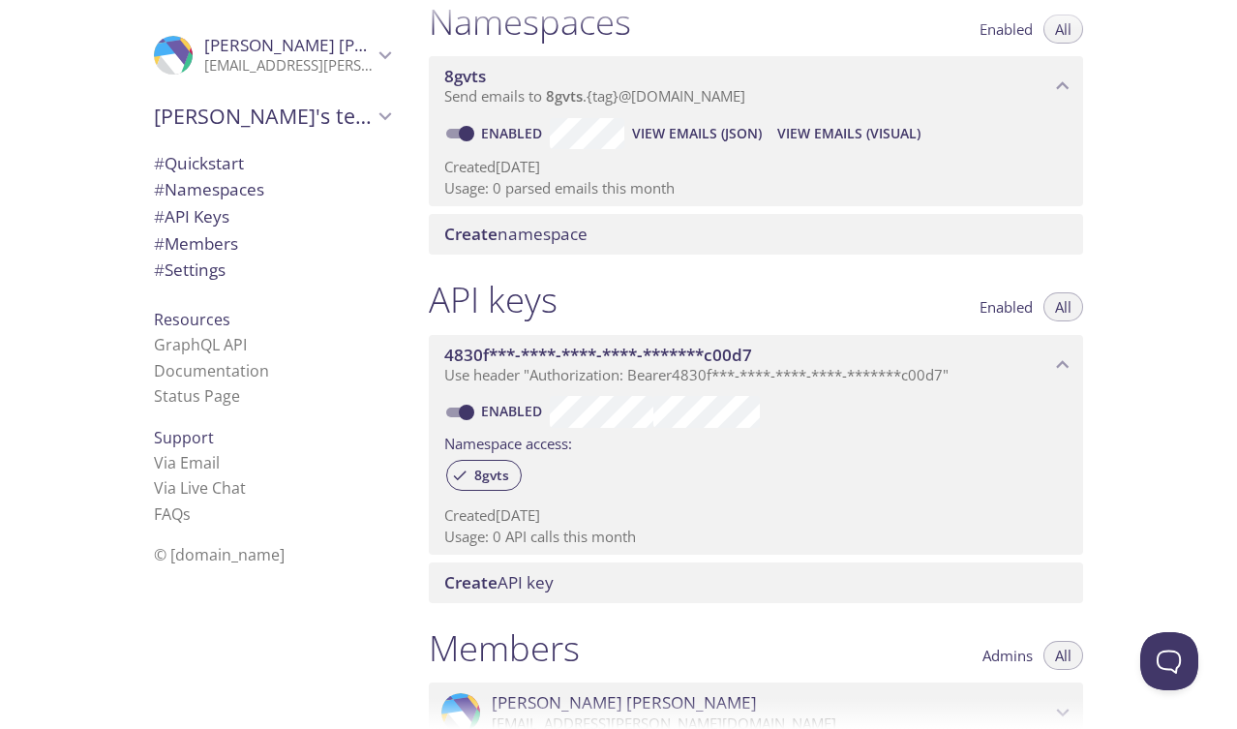
click at [204, 317] on span "Resources" at bounding box center [192, 319] width 76 height 21
click at [194, 374] on link "Documentation" at bounding box center [211, 370] width 115 height 21
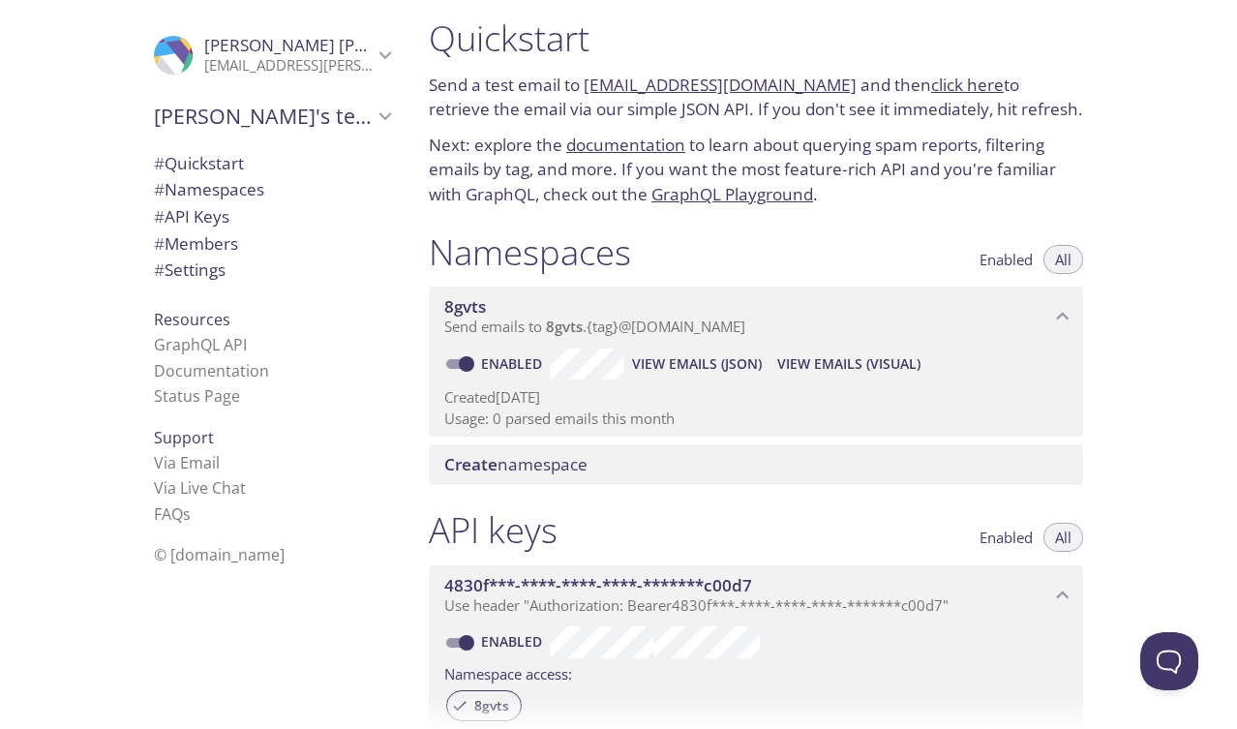
scroll to position [0, 0]
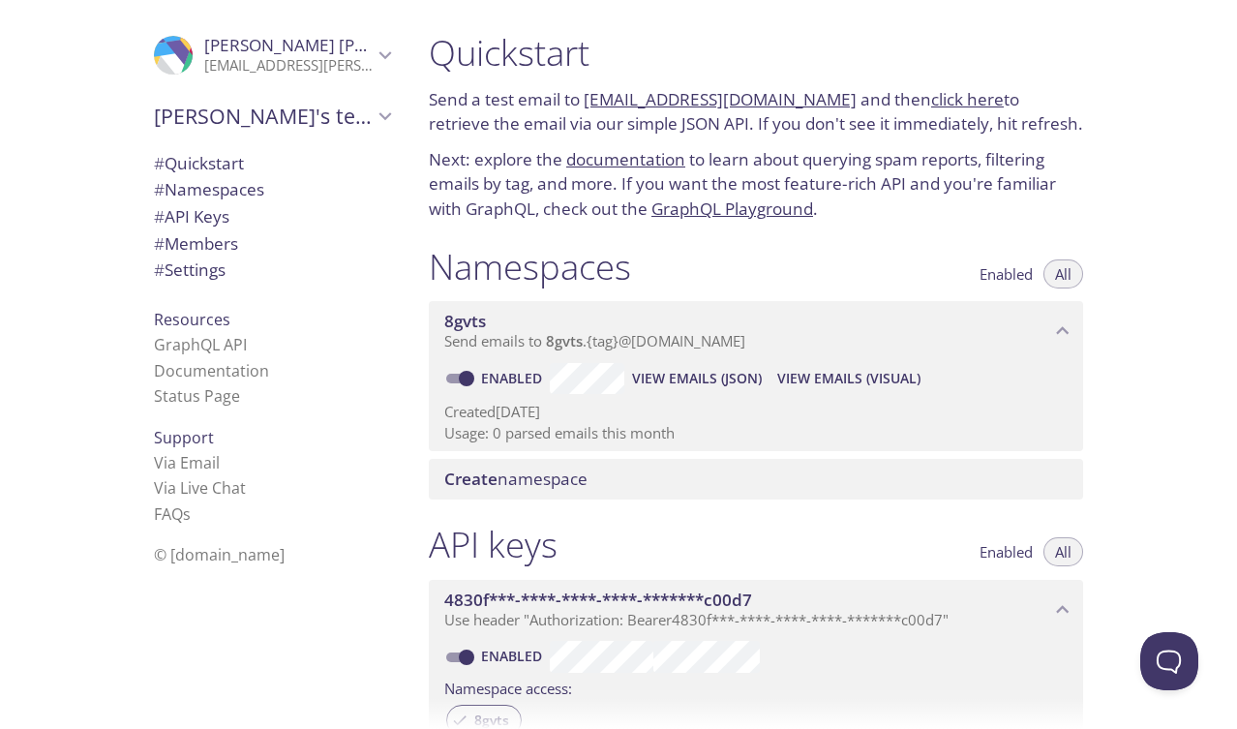
click at [697, 100] on link "[EMAIL_ADDRESS][DOMAIN_NAME]" at bounding box center [720, 99] width 273 height 22
click at [746, 377] on span "View Emails (JSON)" at bounding box center [697, 378] width 130 height 23
click at [1005, 274] on span "Enabled" at bounding box center [1006, 274] width 53 height 0
click at [1057, 274] on span "All" at bounding box center [1063, 274] width 16 height 0
click at [238, 366] on link "Documentation" at bounding box center [211, 370] width 115 height 21
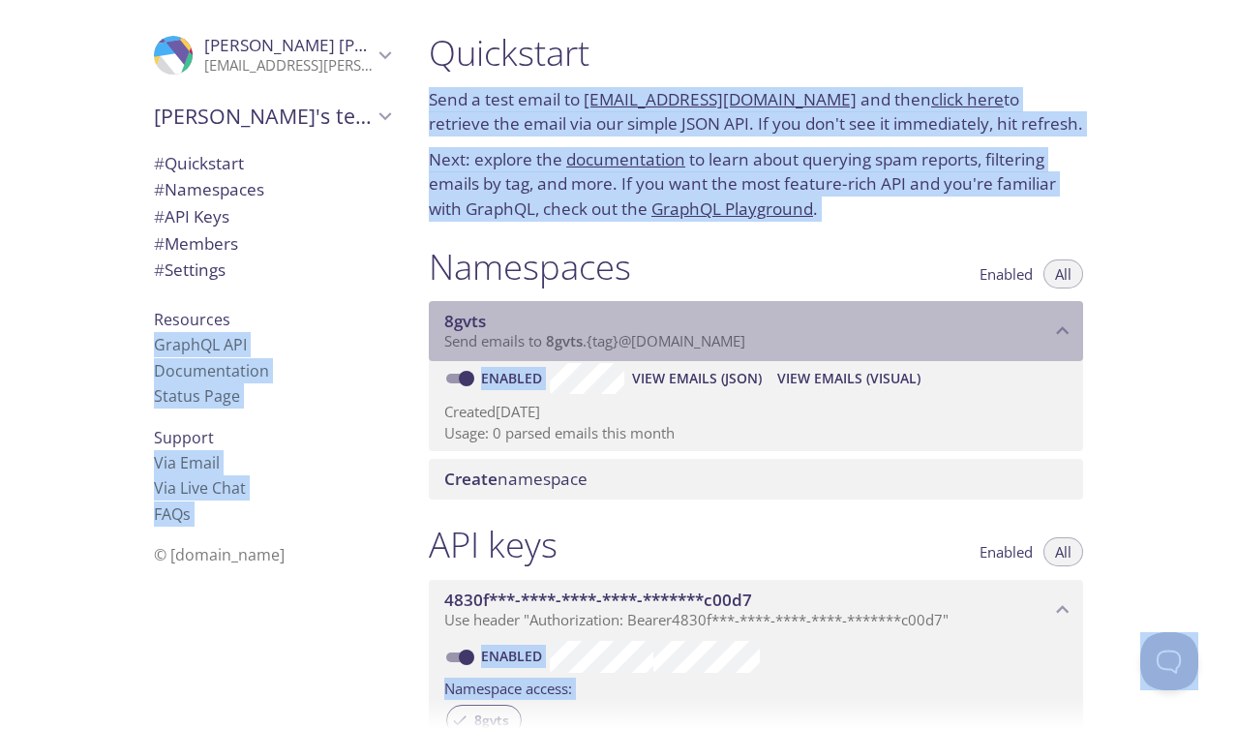
drag, startPoint x: 780, startPoint y: 343, endPoint x: 467, endPoint y: 336, distance: 313.7
click at [467, 336] on p "Send emails to 8gvts . {tag} @[DOMAIN_NAME]" at bounding box center [747, 341] width 606 height 19
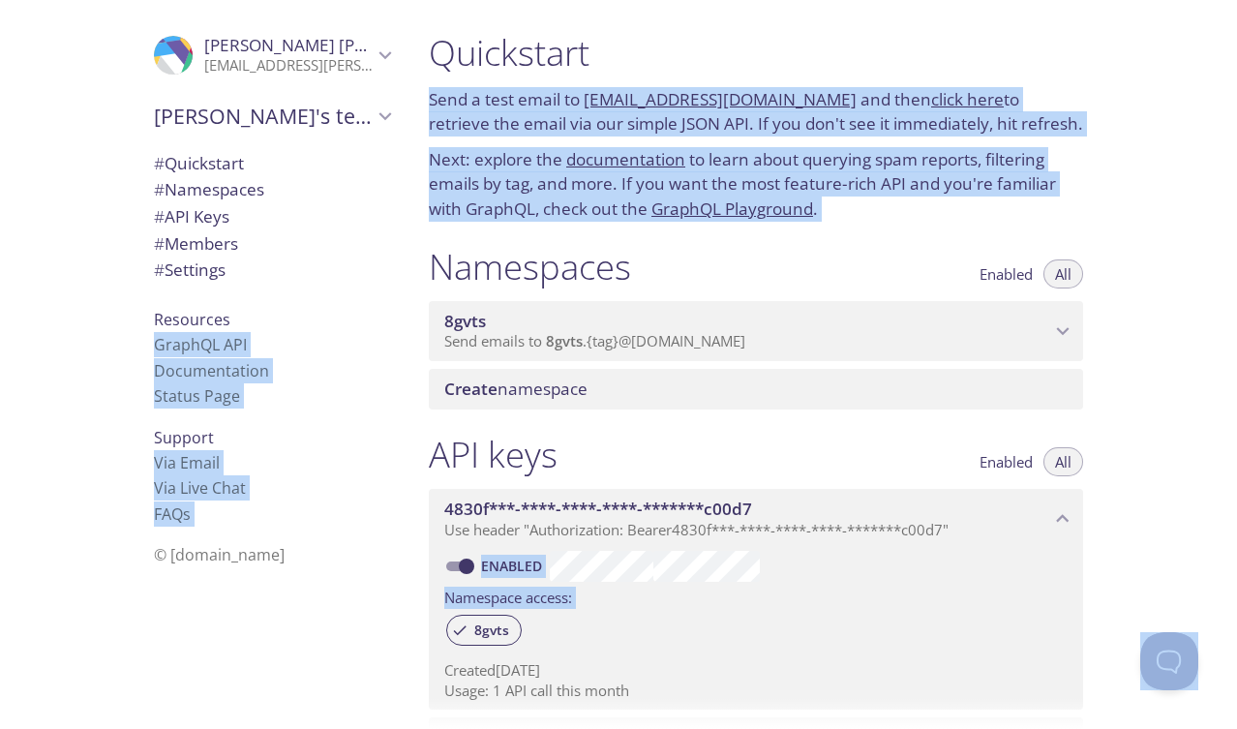
click at [467, 336] on span "Send emails to 8gvts . {tag} @[DOMAIN_NAME]" at bounding box center [594, 340] width 301 height 19
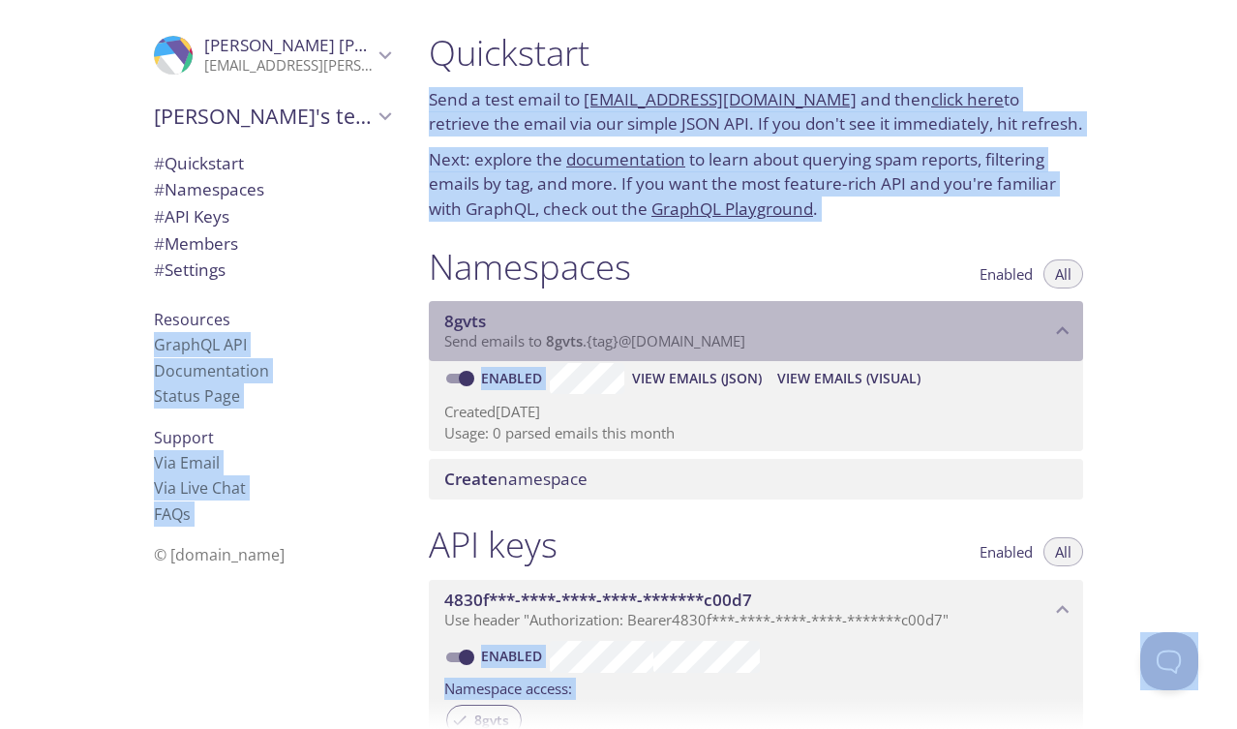
drag, startPoint x: 437, startPoint y: 339, endPoint x: 681, endPoint y: 347, distance: 245.1
click at [681, 347] on div "8gvts Send emails to 8gvts . {tag} @[DOMAIN_NAME]" at bounding box center [756, 331] width 654 height 60
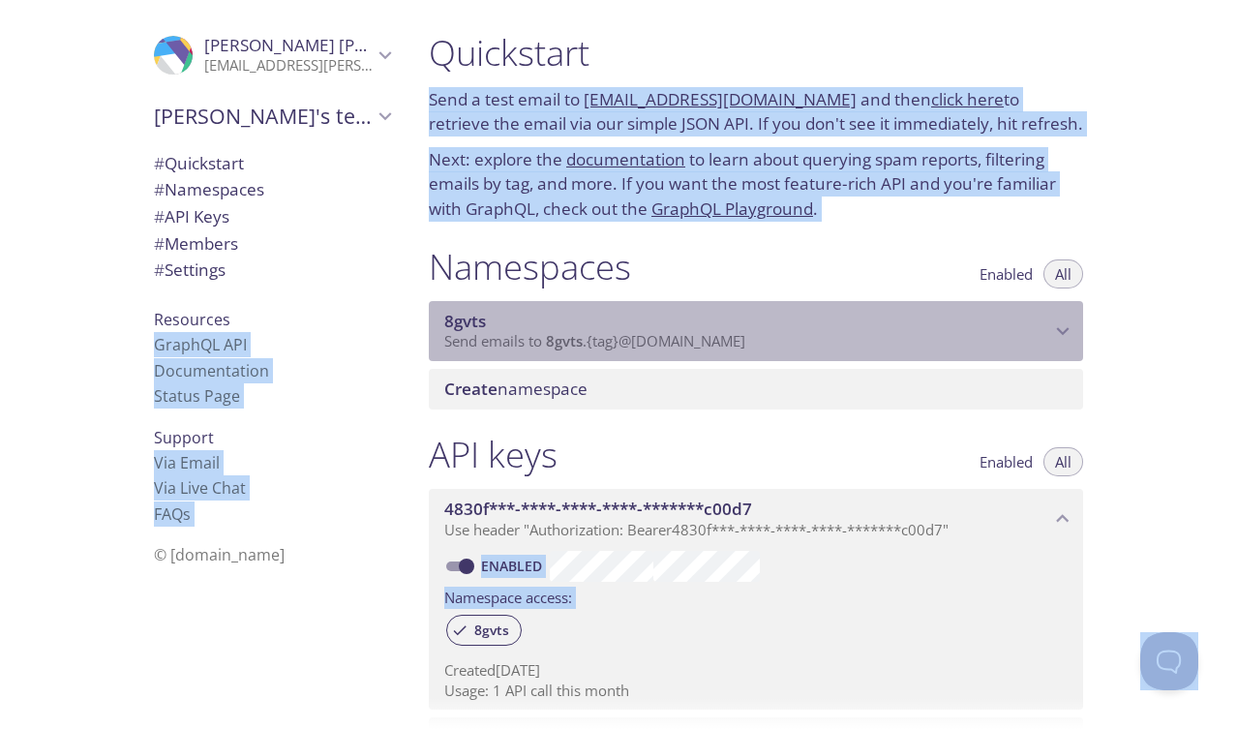
drag, startPoint x: 546, startPoint y: 342, endPoint x: 773, endPoint y: 356, distance: 227.9
click at [773, 356] on div "8gvts Send emails to 8gvts . {tag} @[DOMAIN_NAME]" at bounding box center [756, 331] width 654 height 60
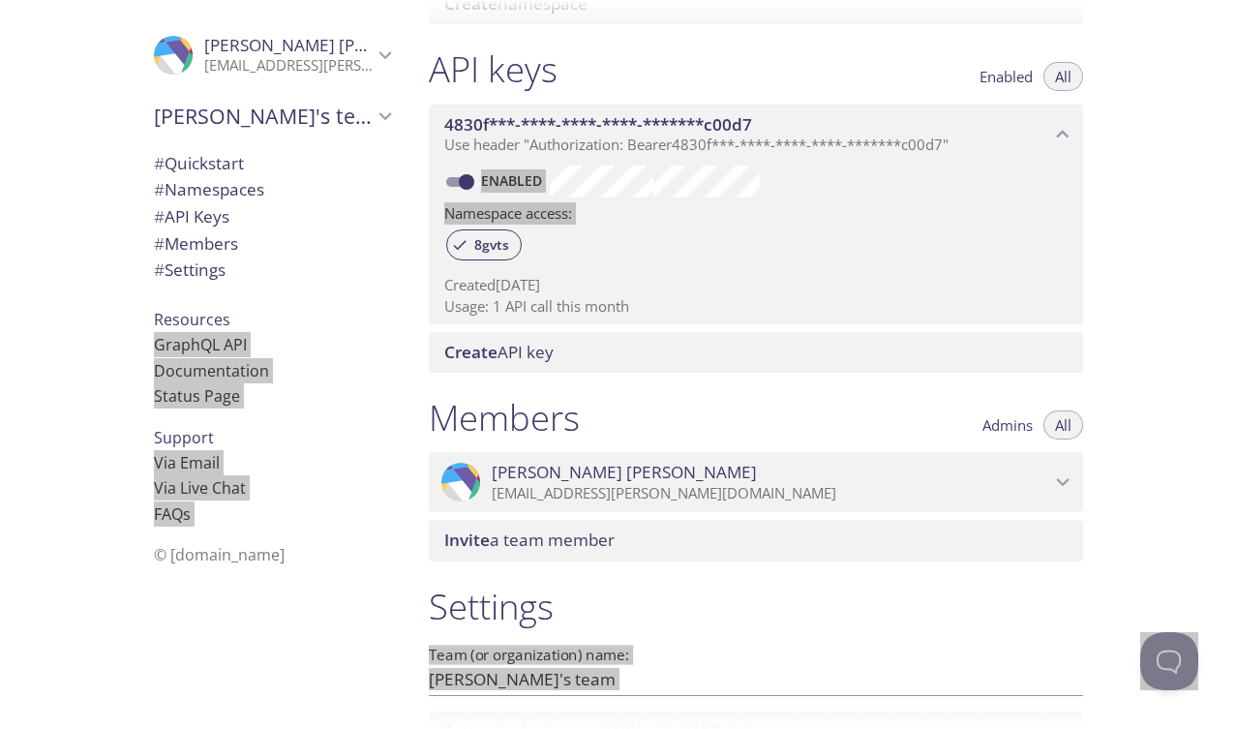
scroll to position [477, 0]
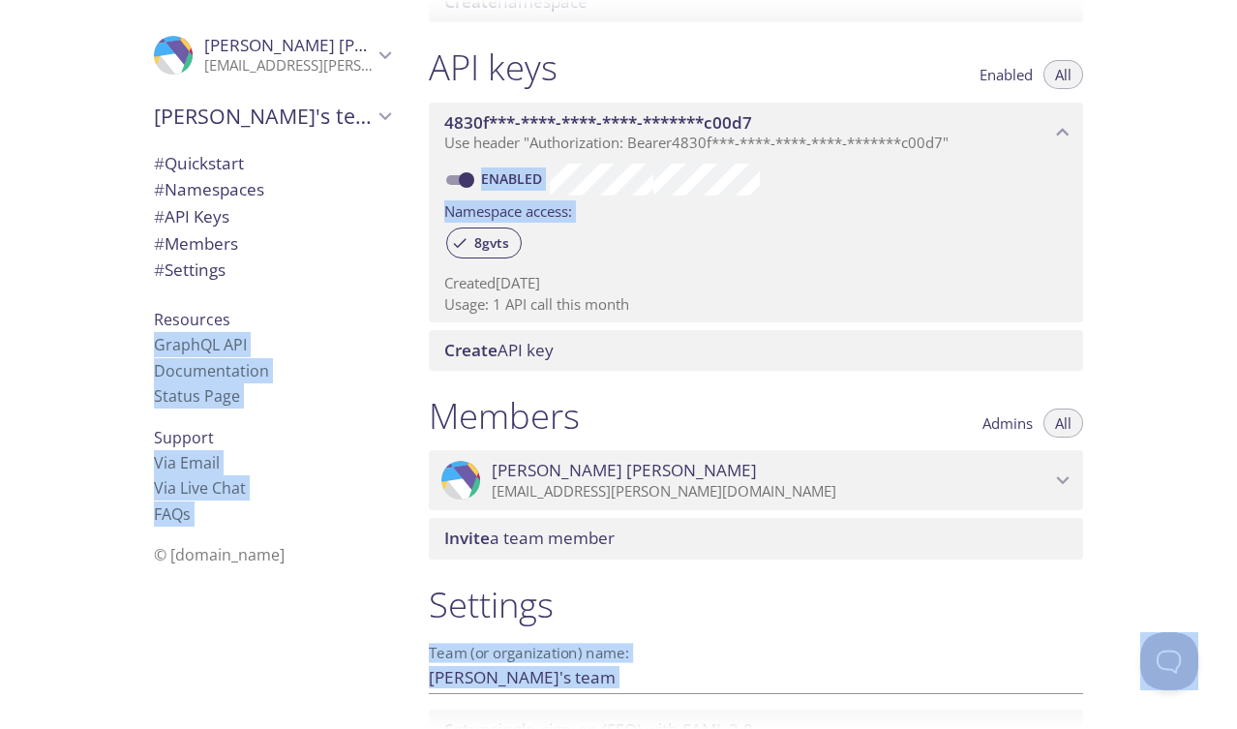
click at [475, 348] on span "Create" at bounding box center [470, 350] width 53 height 22
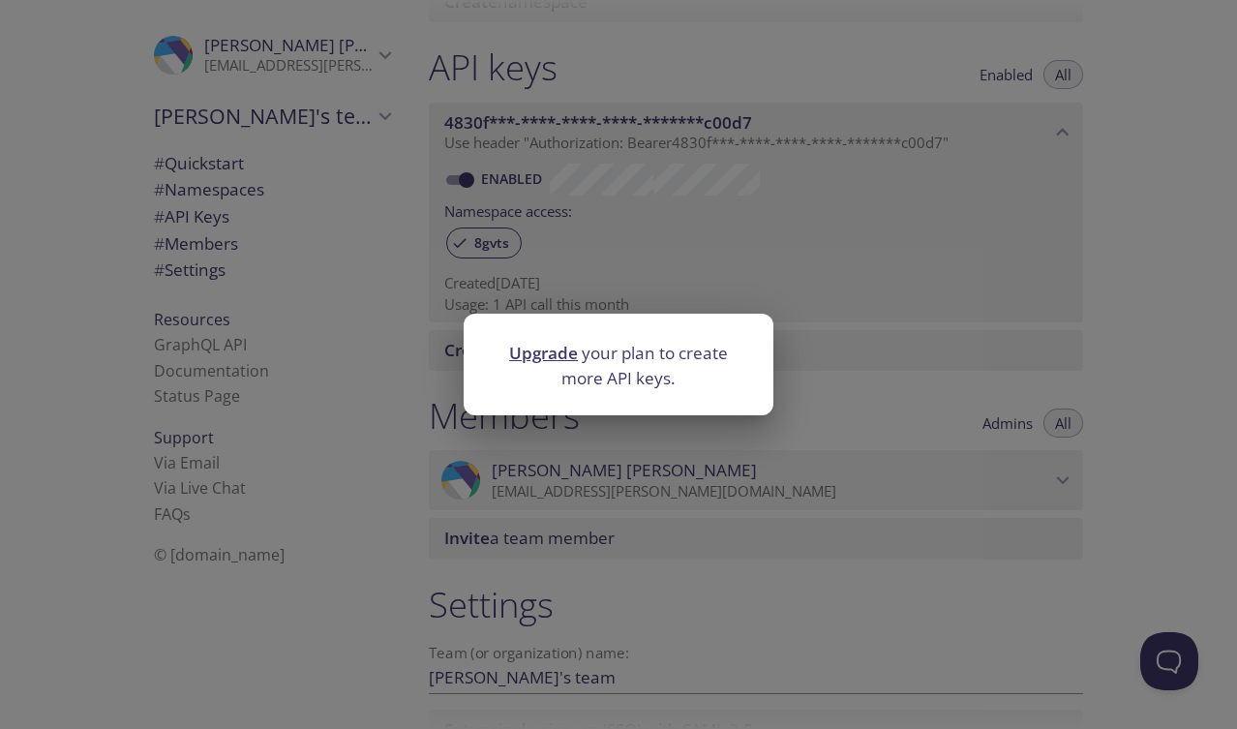
click at [378, 374] on div "Upgrade your plan to create more API keys." at bounding box center [618, 364] width 1237 height 729
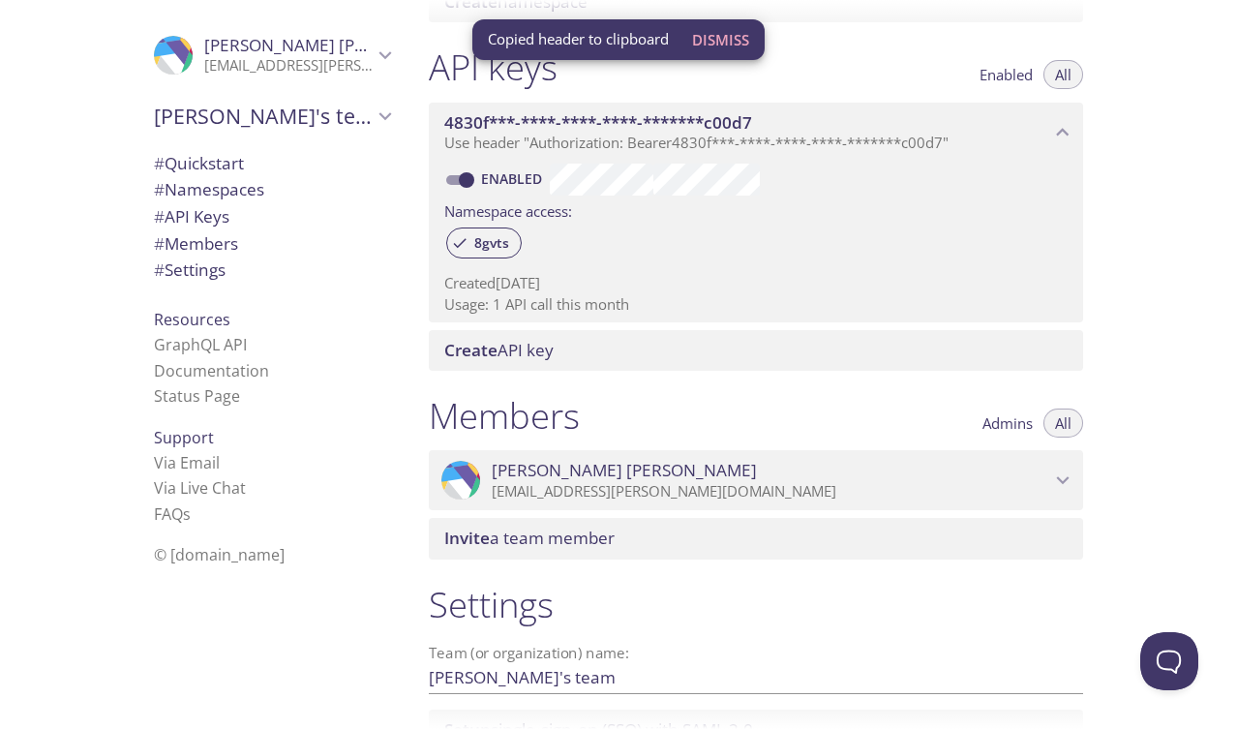
click at [1144, 344] on div "Quickstart Send a test email to [EMAIL_ADDRESS][DOMAIN_NAME] and then click her…" at bounding box center [825, 364] width 824 height 729
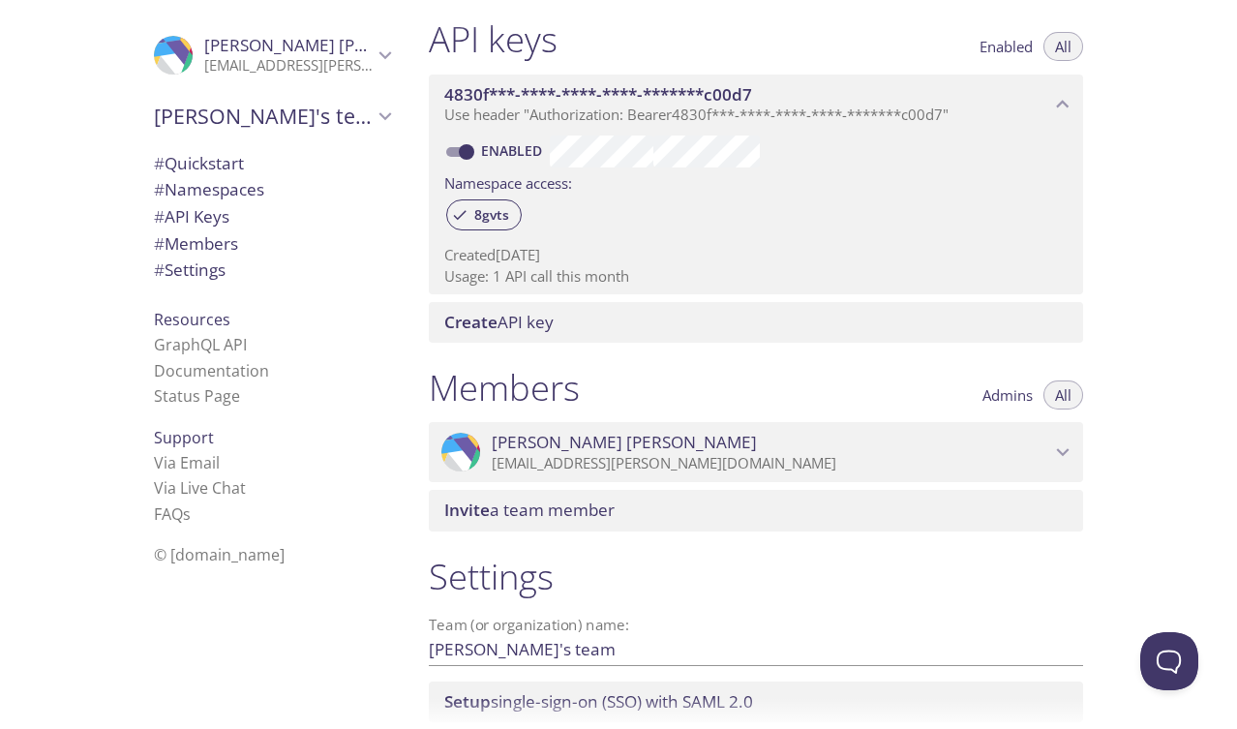
scroll to position [648, 0]
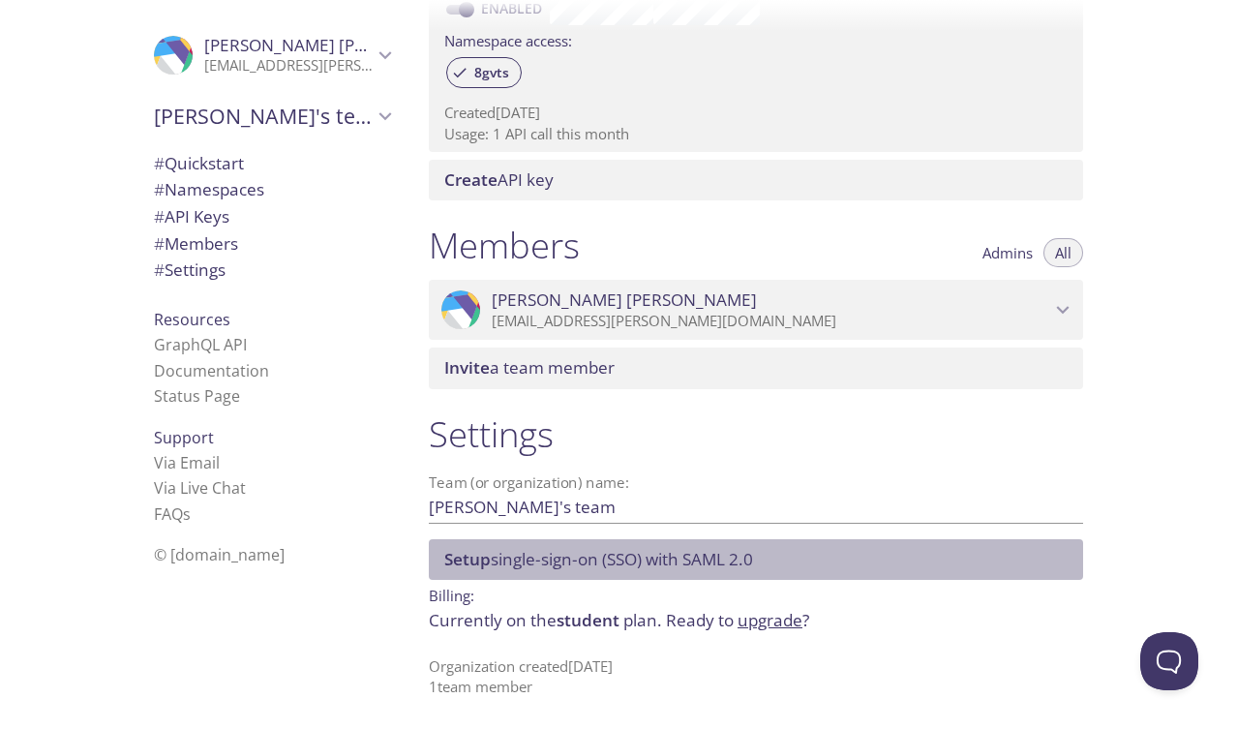
click at [612, 555] on span "Setup single-sign-on (SSO) with [PERSON_NAME] 2.0" at bounding box center [598, 559] width 309 height 22
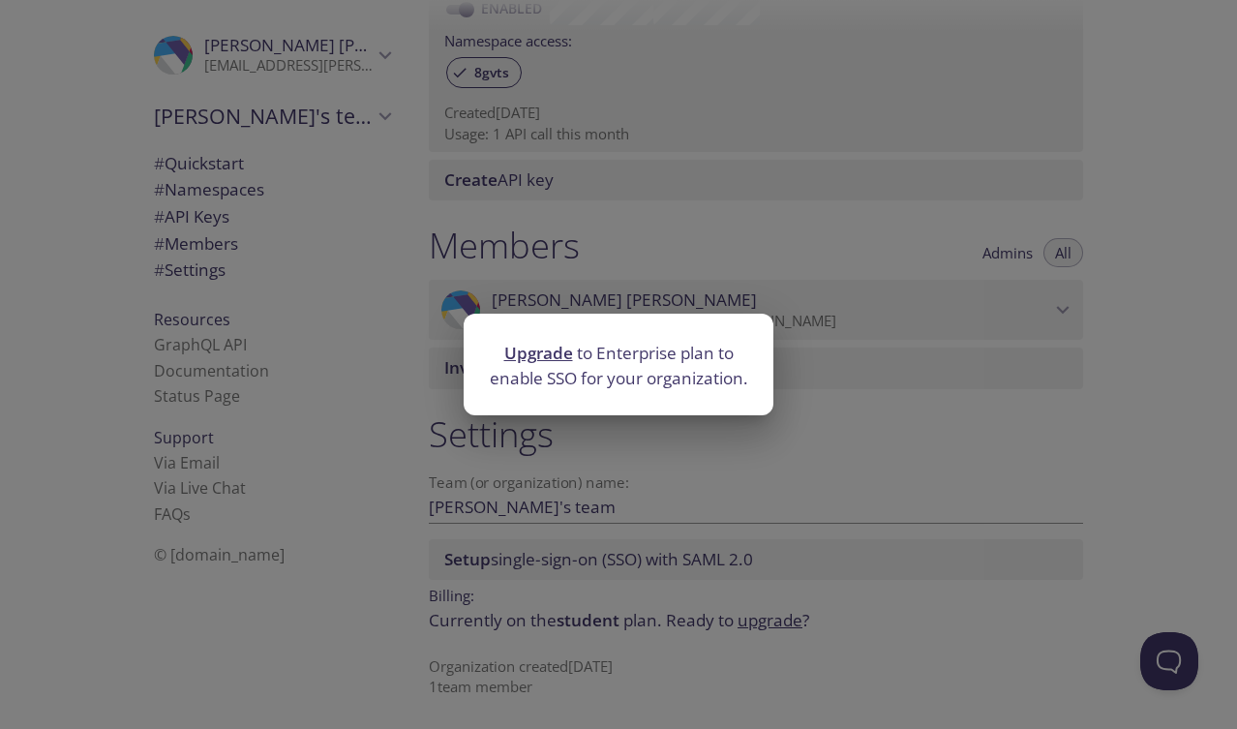
click at [612, 555] on div "Upgrade to Enterprise plan to enable SSO for your organization." at bounding box center [618, 364] width 1237 height 729
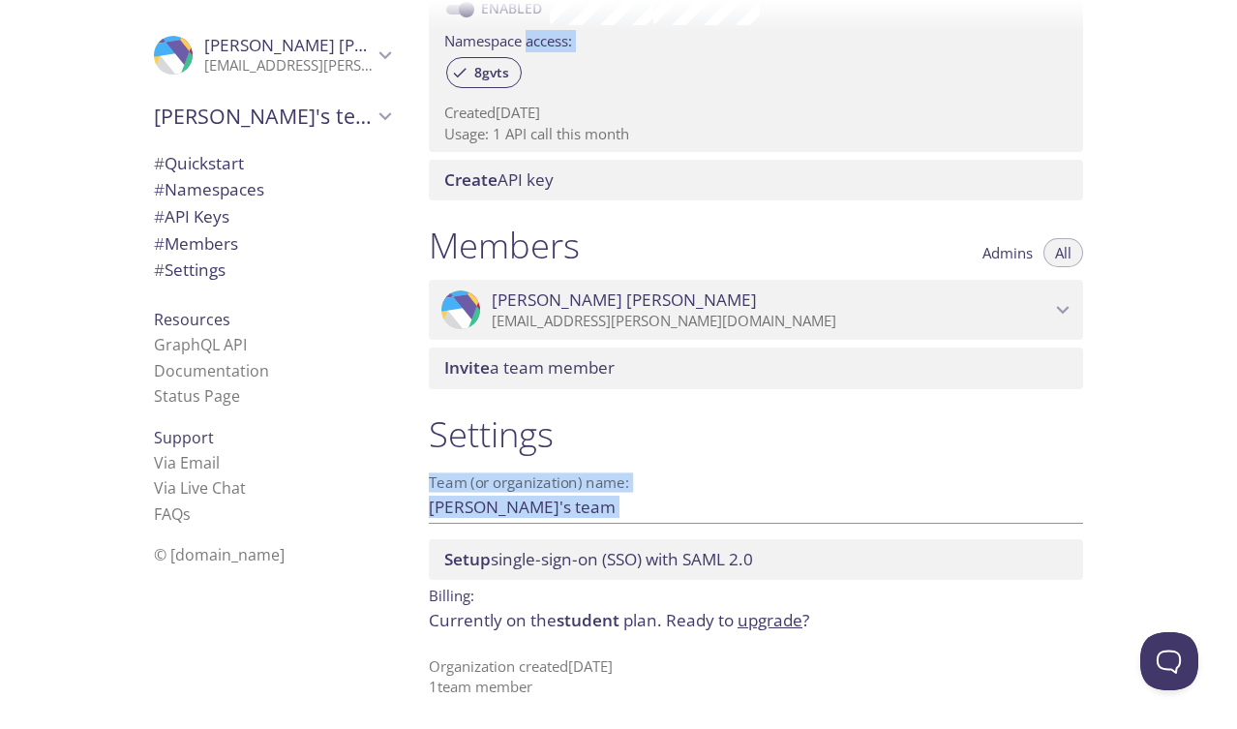
drag, startPoint x: 769, startPoint y: 487, endPoint x: 531, endPoint y: 43, distance: 503.6
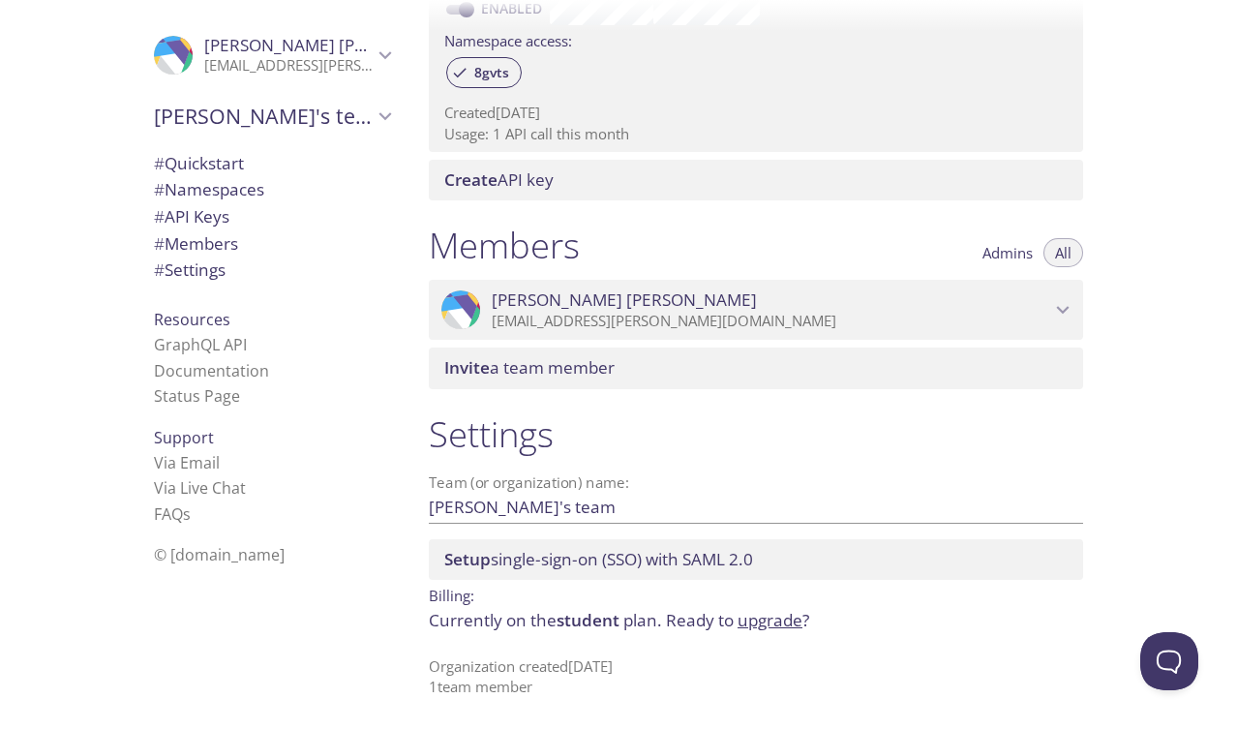
click at [616, 227] on div "Members Admins All" at bounding box center [756, 248] width 654 height 48
click at [632, 241] on div "Members Admins All" at bounding box center [756, 248] width 654 height 48
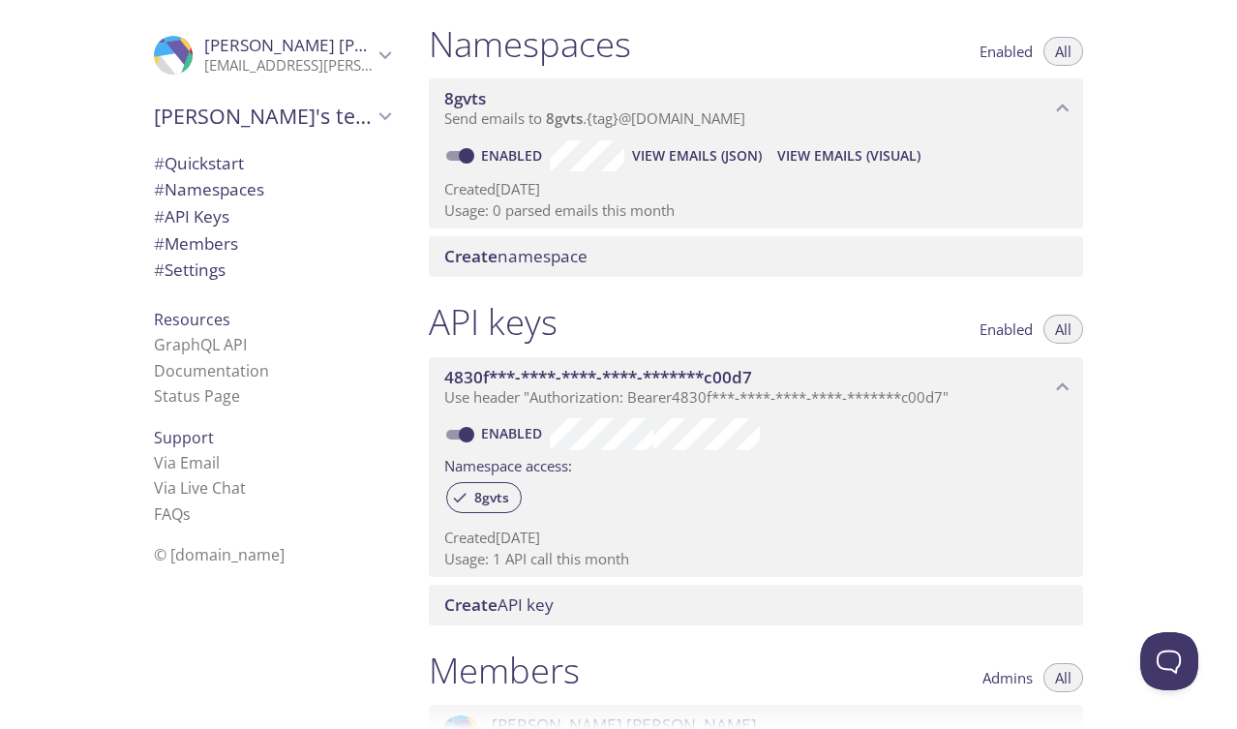
scroll to position [225, 0]
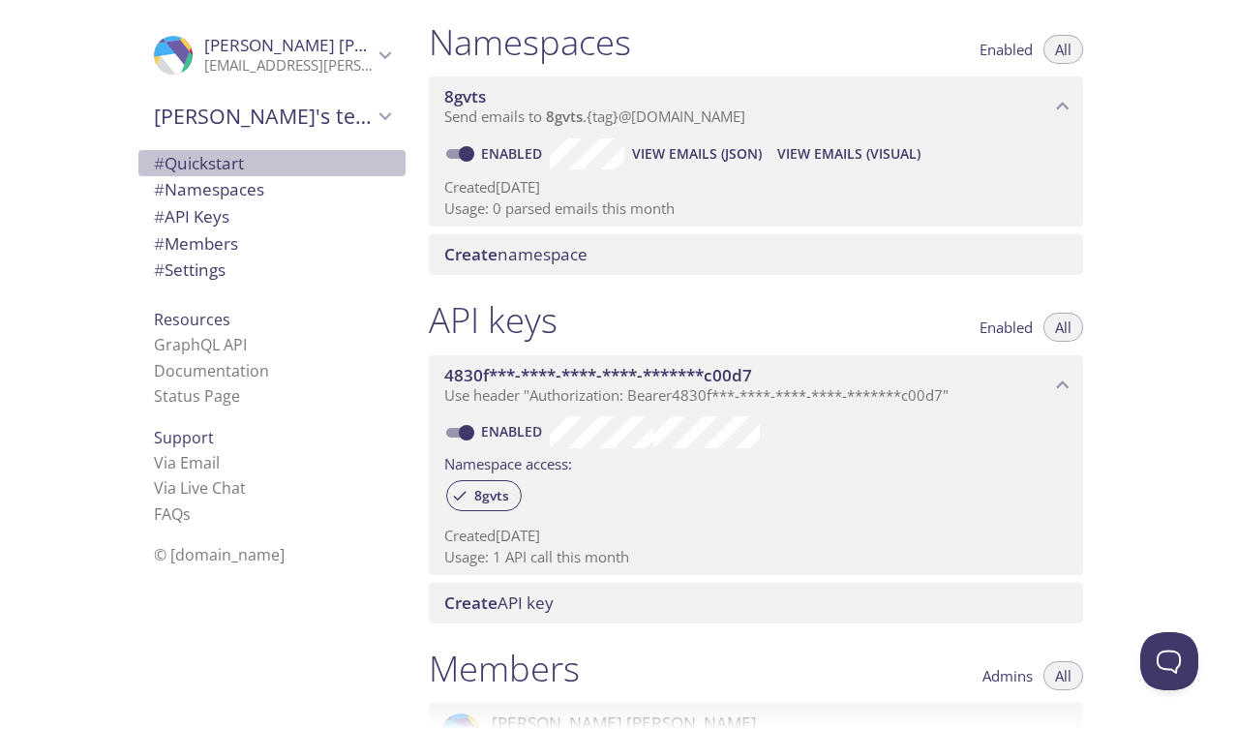
click at [209, 166] on span "# Quickstart" at bounding box center [199, 163] width 90 height 22
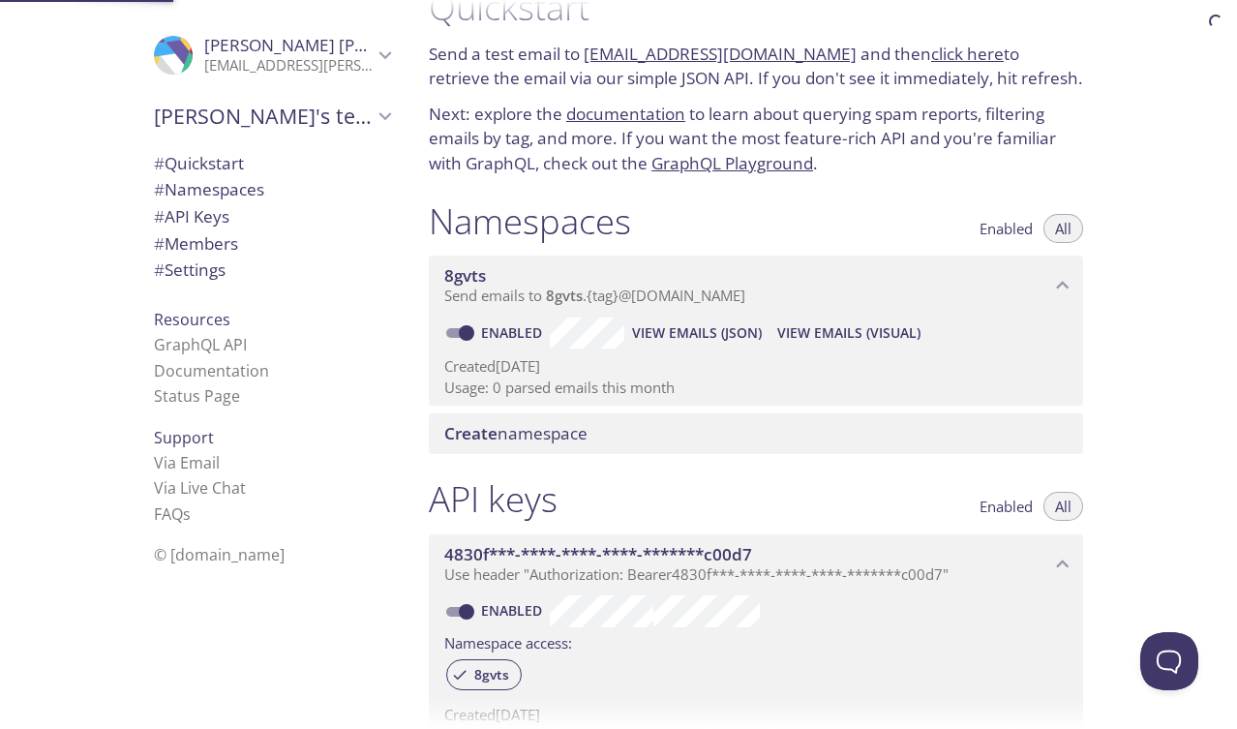
scroll to position [31, 0]
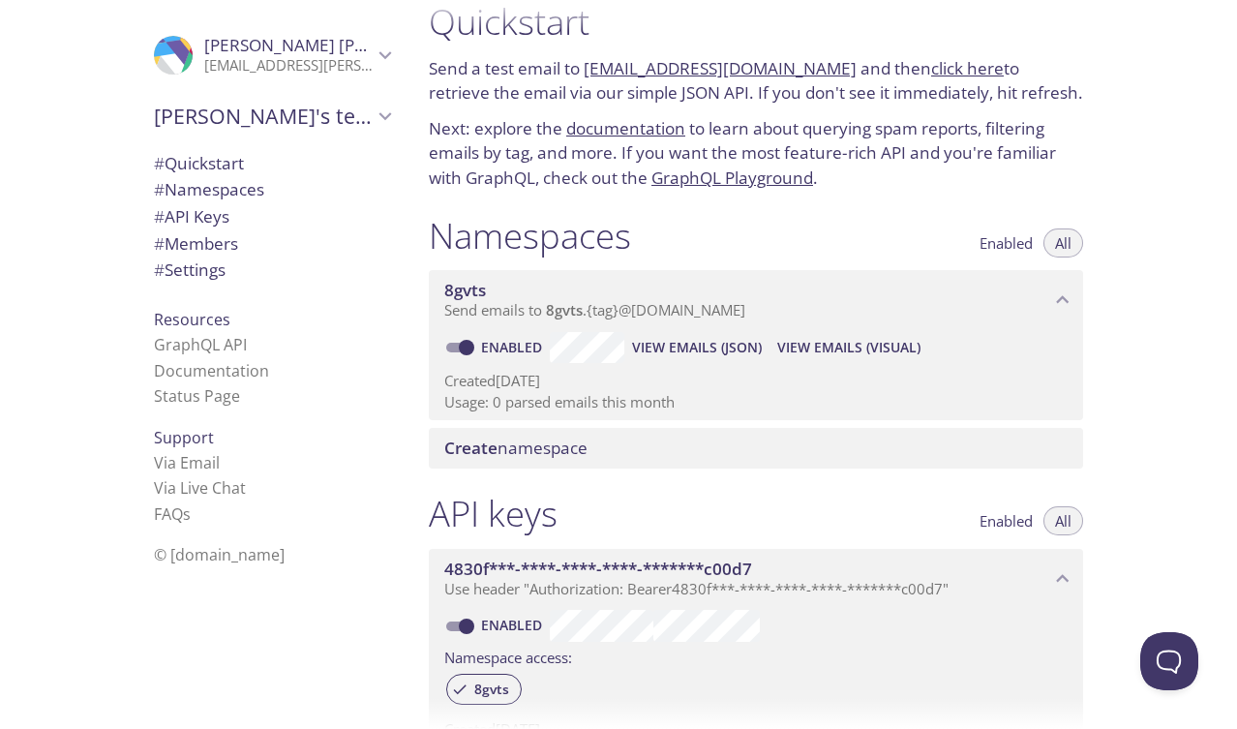
click at [711, 184] on link "GraphQL Playground" at bounding box center [732, 177] width 162 height 22
click at [177, 374] on link "Documentation" at bounding box center [211, 370] width 115 height 21
